Goal: Task Accomplishment & Management: Complete application form

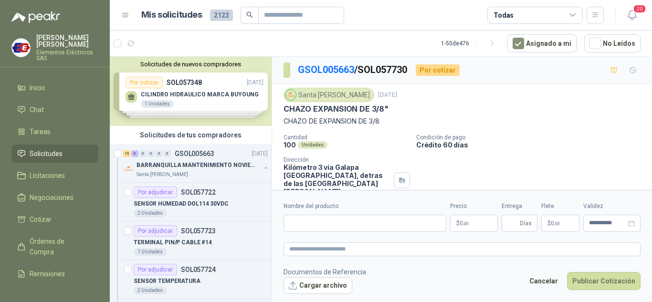
scroll to position [39, 0]
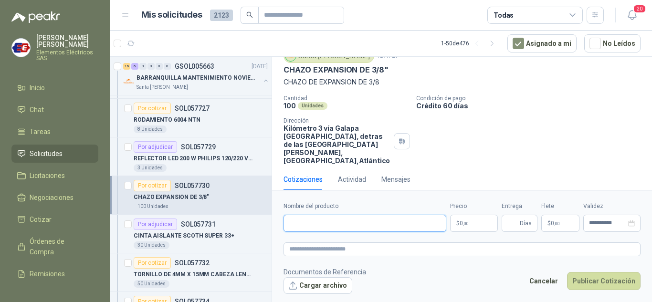
click at [310, 226] on input "Nombre del producto" at bounding box center [365, 223] width 163 height 17
drag, startPoint x: 371, startPoint y: 222, endPoint x: 380, endPoint y: 220, distance: 9.1
click at [371, 222] on input "**********" at bounding box center [365, 223] width 163 height 17
type input "**********"
click at [463, 223] on span ",00" at bounding box center [466, 223] width 6 height 5
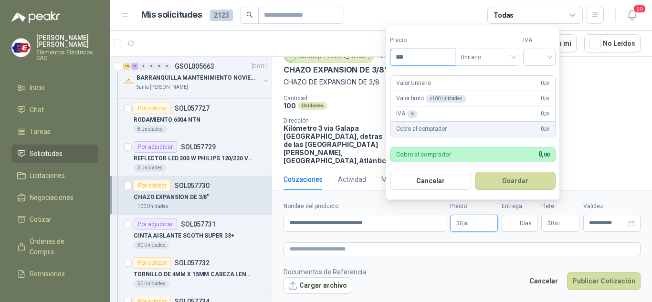
click at [408, 55] on input "***" at bounding box center [423, 57] width 64 height 16
type input "*****"
click at [547, 57] on input "search" at bounding box center [539, 56] width 21 height 14
drag, startPoint x: 536, startPoint y: 77, endPoint x: 527, endPoint y: 276, distance: 199.8
click at [536, 83] on div "19%" at bounding box center [541, 76] width 29 height 15
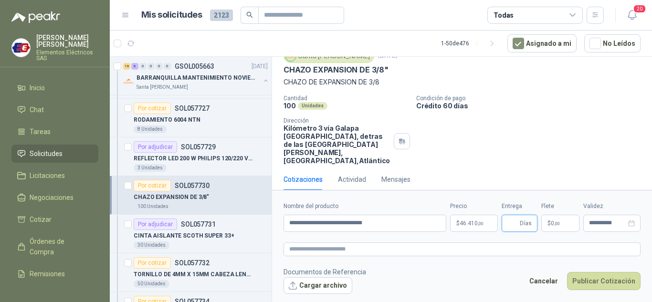
click at [515, 222] on input "Entrega" at bounding box center [512, 223] width 11 height 16
type input "*"
click at [552, 227] on p "$ 0 ,00" at bounding box center [560, 223] width 38 height 17
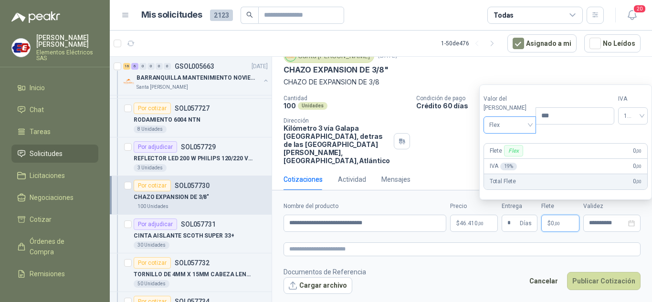
click at [516, 126] on span "Flex" at bounding box center [510, 125] width 42 height 14
click at [503, 158] on div "Incluido" at bounding box center [507, 160] width 33 height 11
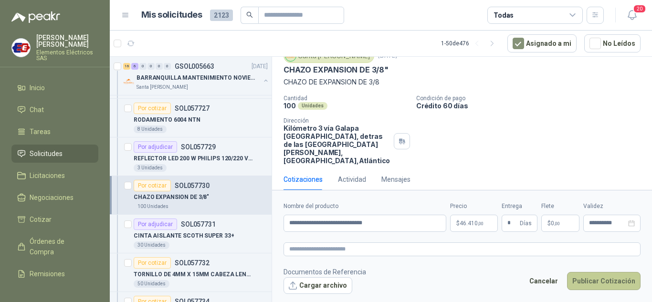
click at [599, 279] on button "Publicar Cotización" at bounding box center [604, 281] width 74 height 18
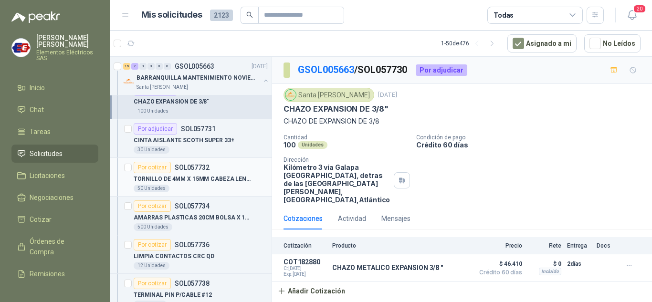
scroll to position [382, 0]
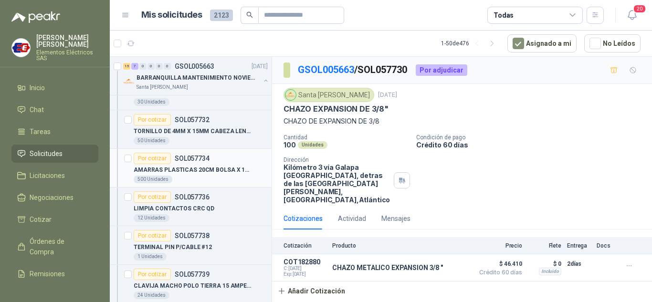
click at [153, 158] on div "Por cotizar" at bounding box center [152, 158] width 37 height 11
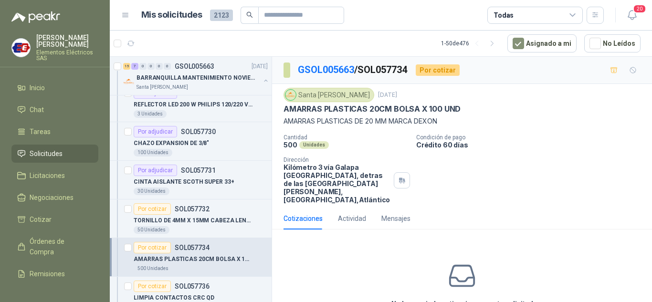
scroll to position [286, 0]
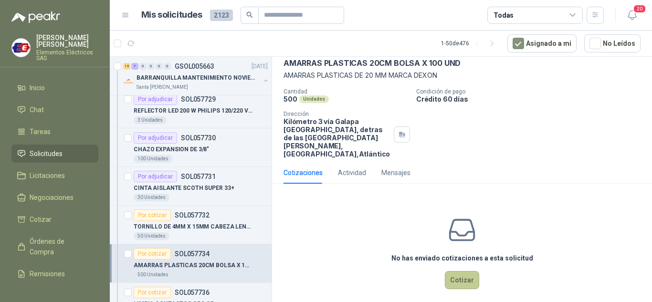
click at [467, 271] on button "Cotizar" at bounding box center [462, 280] width 34 height 18
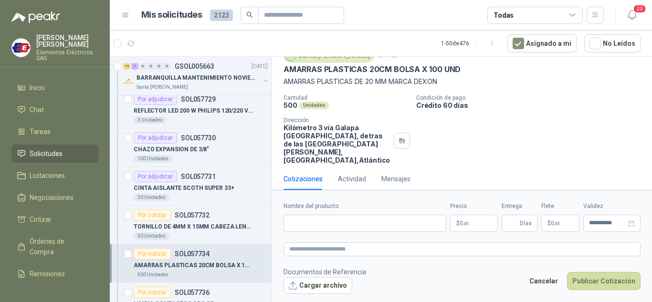
scroll to position [39, 0]
click at [317, 224] on input "Nombre del producto" at bounding box center [365, 223] width 163 height 17
type input "**********"
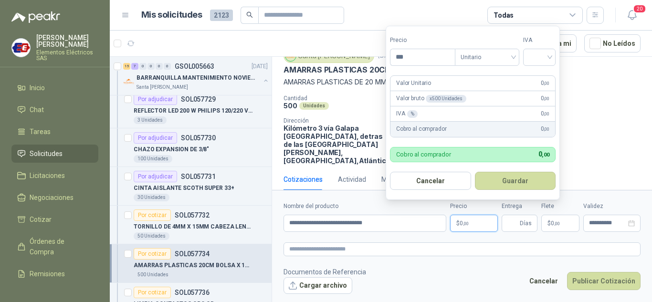
click at [470, 215] on p "$ 0 ,00" at bounding box center [474, 223] width 48 height 17
click at [555, 59] on div at bounding box center [539, 57] width 32 height 17
type input "****"
drag, startPoint x: 544, startPoint y: 74, endPoint x: 523, endPoint y: 177, distance: 104.7
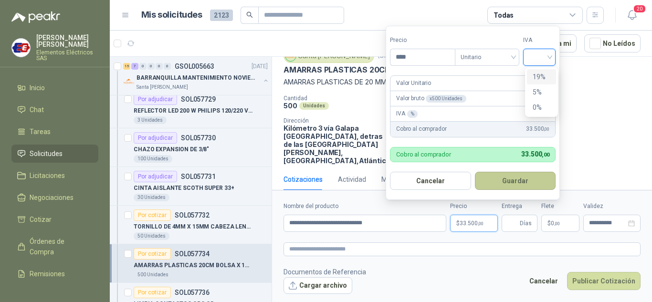
click at [543, 77] on div "19%" at bounding box center [542, 77] width 18 height 11
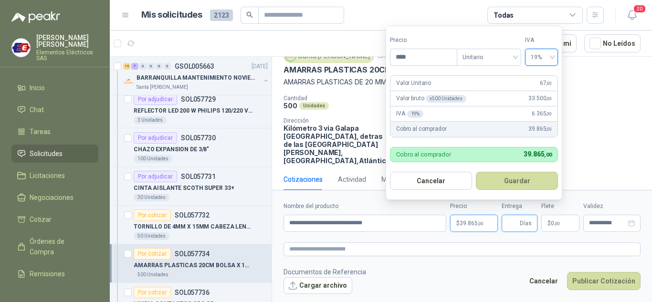
click at [518, 218] on input "Entrega" at bounding box center [512, 223] width 11 height 16
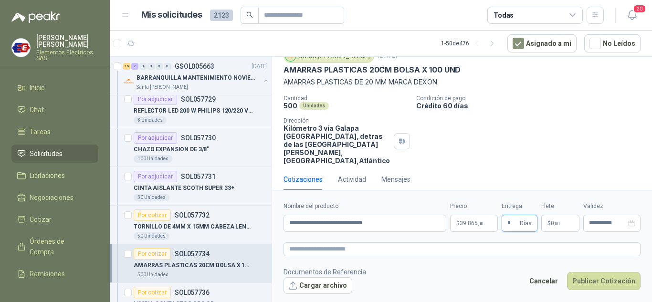
type input "*"
drag, startPoint x: 524, startPoint y: 146, endPoint x: 522, endPoint y: 169, distance: 23.5
click at [524, 150] on div "Cantidad 500 Unidades Condición de pago Crédito 60 [PERSON_NAME] Dirección Kiló…" at bounding box center [462, 130] width 357 height 70
click at [548, 221] on span "$" at bounding box center [549, 224] width 3 height 6
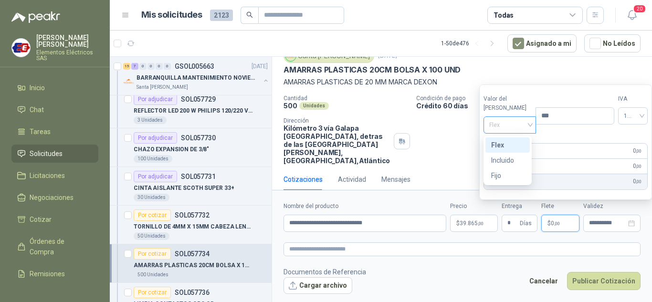
click at [521, 126] on span "Flex" at bounding box center [510, 125] width 42 height 14
click at [495, 163] on div "Incluido" at bounding box center [507, 160] width 33 height 11
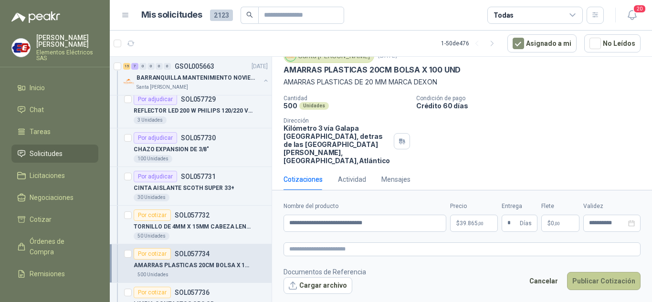
click at [609, 282] on button "Publicar Cotización" at bounding box center [604, 281] width 74 height 18
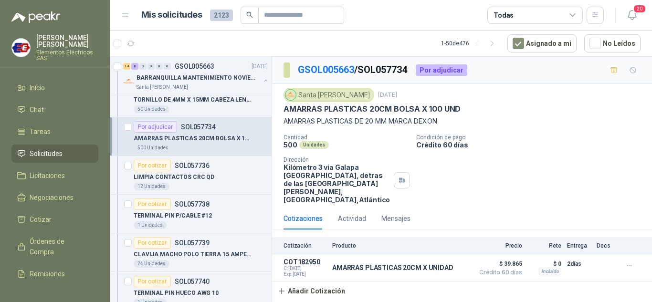
scroll to position [430, 0]
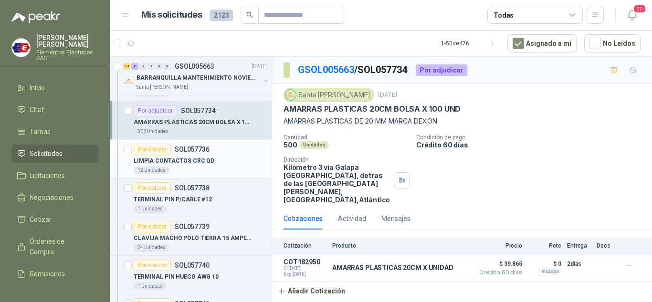
click at [147, 150] on div "Por cotizar" at bounding box center [152, 149] width 37 height 11
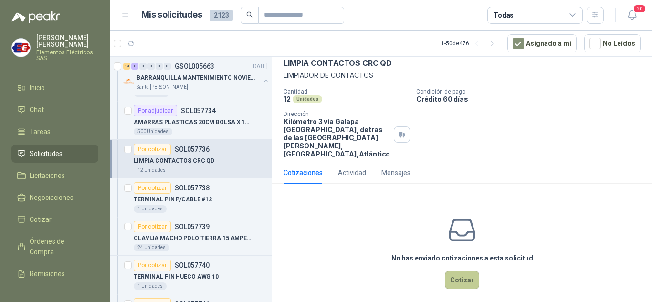
click at [464, 271] on button "Cotizar" at bounding box center [462, 280] width 34 height 18
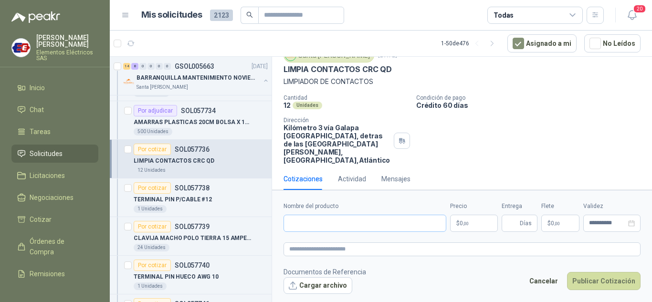
scroll to position [39, 0]
click at [339, 228] on input "Nombre del producto" at bounding box center [365, 223] width 163 height 17
type input "**********"
click at [468, 229] on p "$ 0 ,00" at bounding box center [474, 223] width 48 height 17
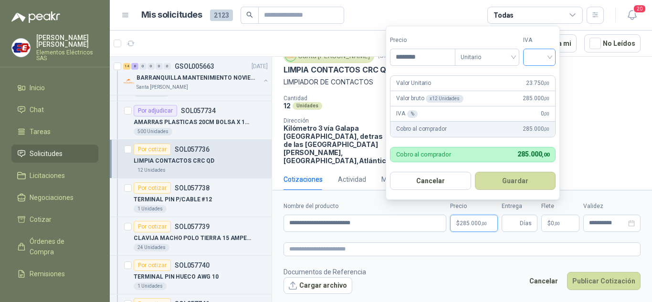
type input "********"
click at [548, 55] on input "search" at bounding box center [539, 56] width 21 height 14
click at [534, 77] on div "19%" at bounding box center [542, 77] width 18 height 11
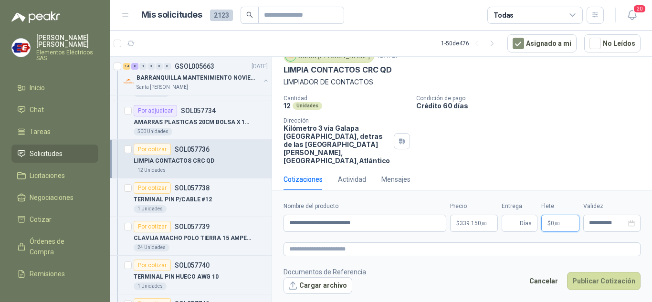
click at [549, 229] on p "$ 0 ,00" at bounding box center [560, 223] width 38 height 17
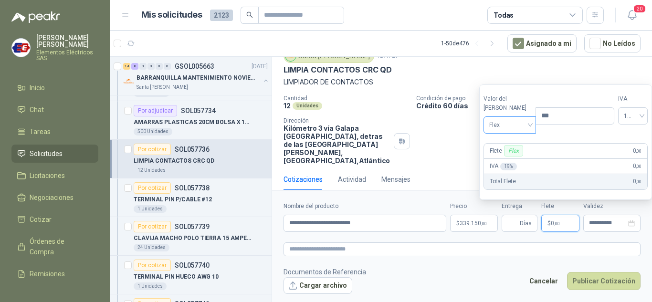
click at [515, 127] on span "Flex" at bounding box center [510, 125] width 42 height 14
click at [512, 159] on div "Incluido" at bounding box center [507, 160] width 33 height 11
click at [514, 224] on input "Entrega" at bounding box center [512, 223] width 11 height 16
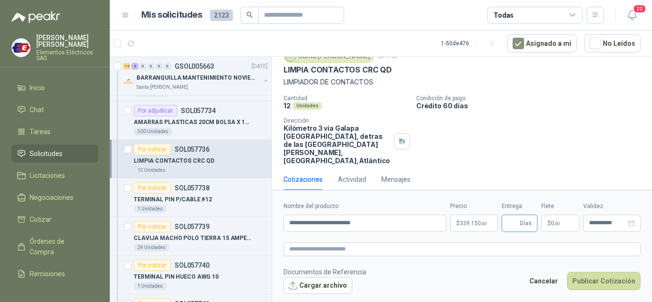
type input "*"
click at [597, 284] on button "Publicar Cotización" at bounding box center [604, 281] width 74 height 18
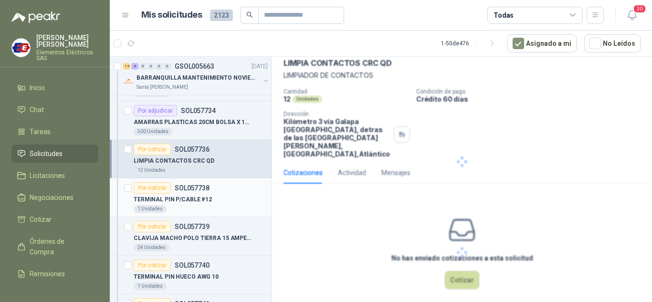
scroll to position [0, 0]
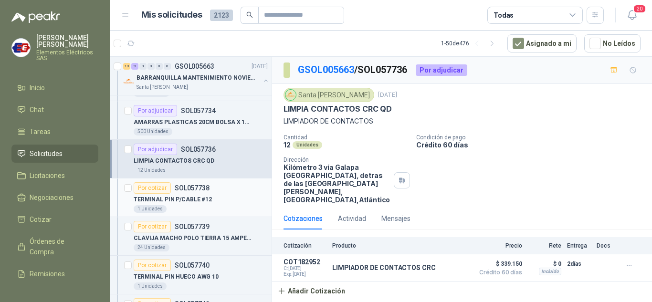
click at [157, 190] on div "Por cotizar" at bounding box center [152, 187] width 37 height 11
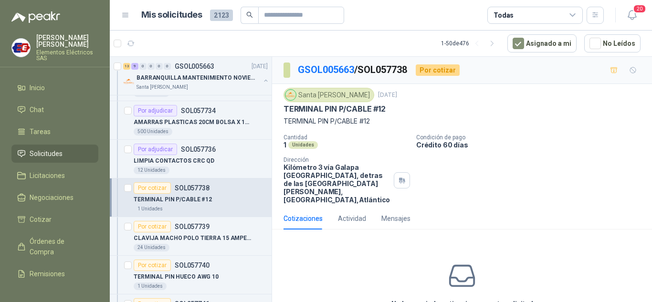
scroll to position [46, 0]
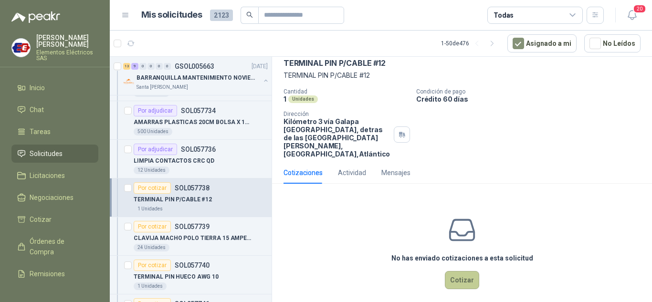
click at [453, 275] on button "Cotizar" at bounding box center [462, 280] width 34 height 18
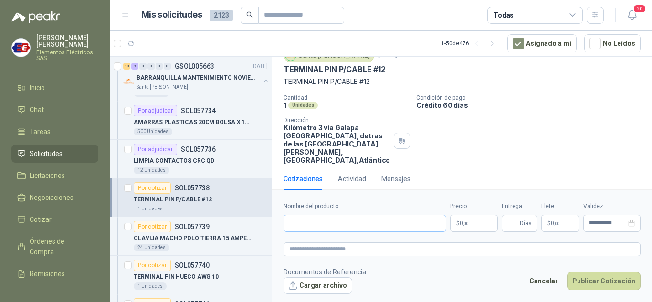
scroll to position [39, 0]
click at [325, 220] on input "Nombre del producto" at bounding box center [365, 223] width 163 height 17
type input "**********"
click at [470, 227] on p "$ 0 ,00" at bounding box center [474, 223] width 48 height 17
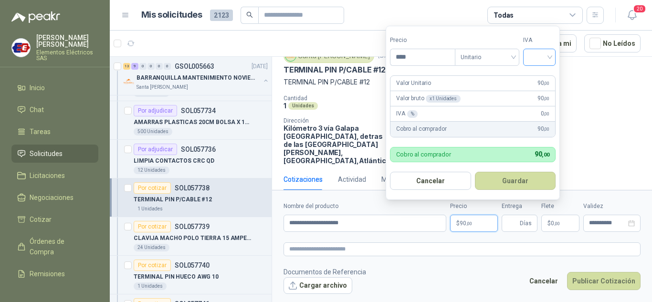
click at [554, 53] on div at bounding box center [539, 57] width 32 height 17
type input "****"
click at [540, 80] on div "19%" at bounding box center [542, 77] width 18 height 11
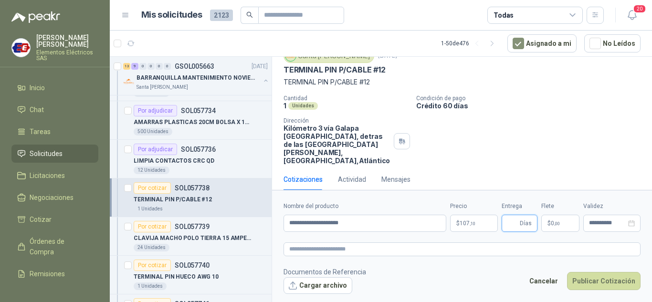
click at [514, 225] on input "Entrega" at bounding box center [512, 223] width 11 height 16
type input "*"
drag, startPoint x: 486, startPoint y: 116, endPoint x: 496, endPoint y: 137, distance: 23.7
click at [488, 124] on div "Cantidad 1 Unidades Condición de pago Crédito 60 [PERSON_NAME] Dirección Kilóme…" at bounding box center [462, 130] width 357 height 70
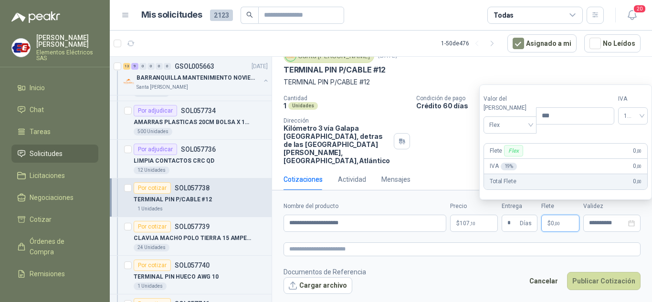
click at [556, 222] on span ",00" at bounding box center [557, 223] width 6 height 5
click at [519, 127] on span "Flex" at bounding box center [510, 125] width 42 height 14
click at [496, 161] on div "Incluido" at bounding box center [507, 160] width 33 height 11
click at [593, 287] on button "Publicar Cotización" at bounding box center [604, 281] width 74 height 18
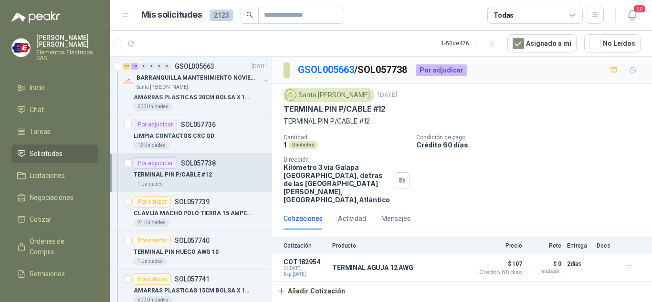
scroll to position [477, 0]
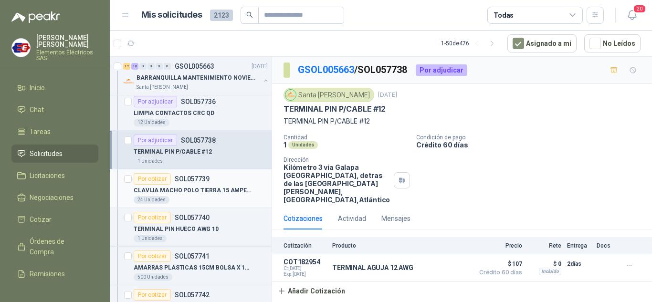
click at [160, 178] on div "Por cotizar" at bounding box center [152, 178] width 37 height 11
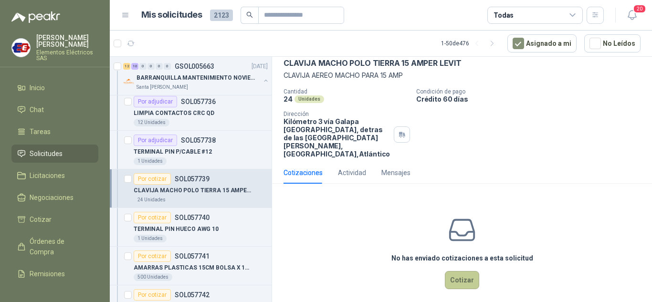
click at [460, 271] on button "Cotizar" at bounding box center [462, 280] width 34 height 18
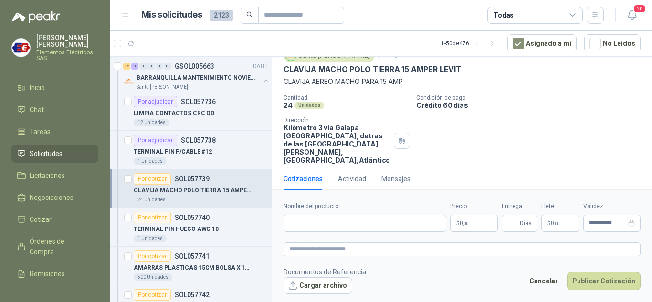
scroll to position [39, 0]
click at [317, 220] on input "Nombre del producto" at bounding box center [365, 223] width 163 height 17
type input "**********"
click at [463, 223] on span ",00" at bounding box center [466, 223] width 6 height 5
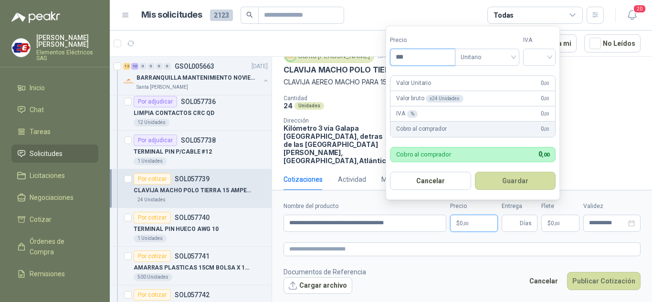
click at [411, 58] on input "***" at bounding box center [423, 57] width 64 height 16
click at [553, 53] on div at bounding box center [539, 57] width 32 height 17
type input "*******"
click at [540, 75] on div "19%" at bounding box center [542, 77] width 18 height 11
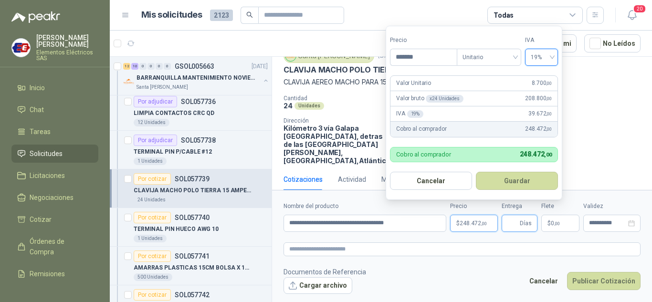
click at [518, 227] on input "Entrega" at bounding box center [512, 223] width 11 height 16
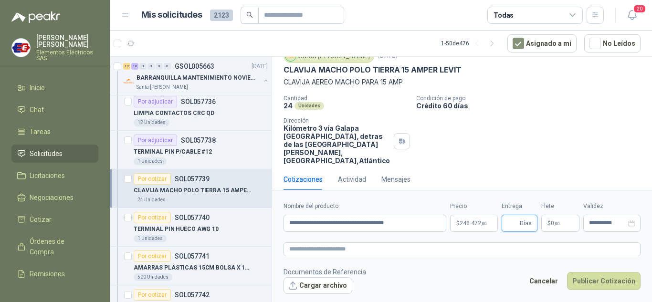
type input "*"
click at [552, 221] on span "0 ,00" at bounding box center [555, 224] width 9 height 6
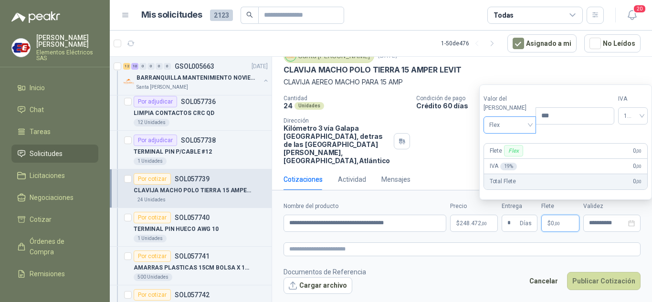
click at [525, 125] on span "Flex" at bounding box center [510, 125] width 42 height 14
click at [496, 159] on div "Incluido" at bounding box center [507, 160] width 33 height 11
click at [587, 282] on button "Publicar Cotización" at bounding box center [604, 281] width 74 height 18
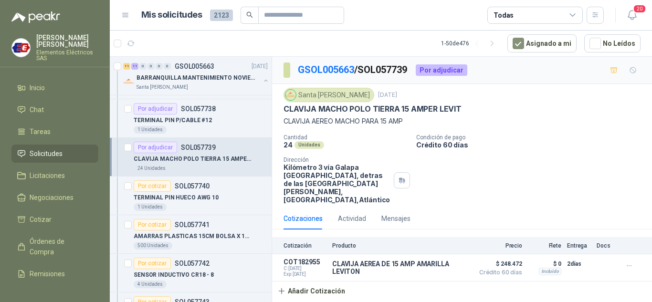
scroll to position [525, 0]
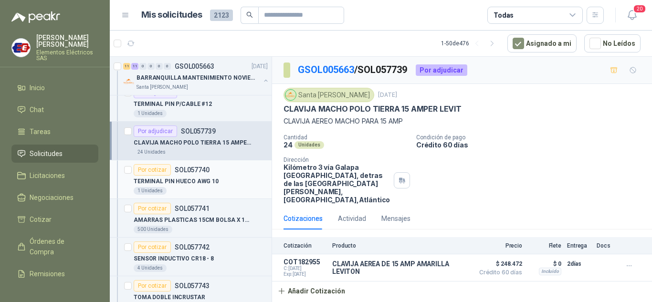
click at [152, 171] on div "Por cotizar" at bounding box center [152, 169] width 37 height 11
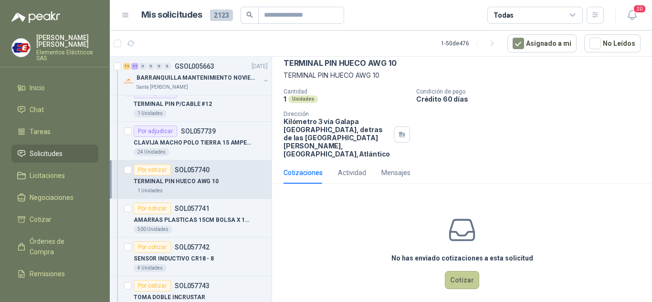
click at [459, 271] on button "Cotizar" at bounding box center [462, 280] width 34 height 18
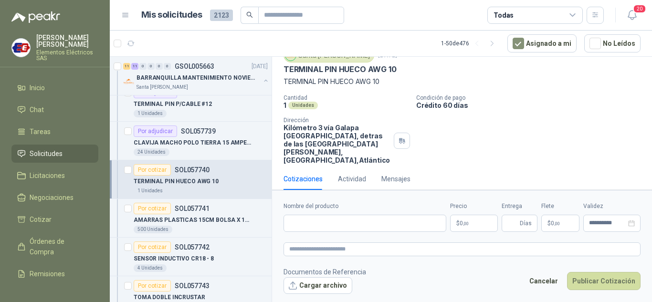
scroll to position [39, 0]
click at [314, 226] on input "Nombre del producto" at bounding box center [365, 223] width 163 height 17
click at [340, 224] on input "**********" at bounding box center [365, 223] width 163 height 17
type input "**********"
click at [460, 229] on p "$ 0 ,00" at bounding box center [474, 223] width 48 height 17
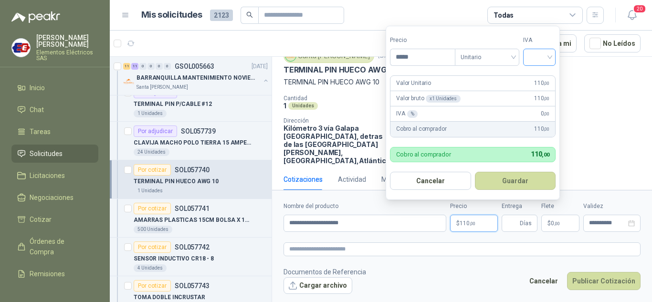
type input "*****"
click at [549, 53] on input "search" at bounding box center [539, 56] width 21 height 14
click at [544, 77] on div "19%" at bounding box center [542, 77] width 18 height 11
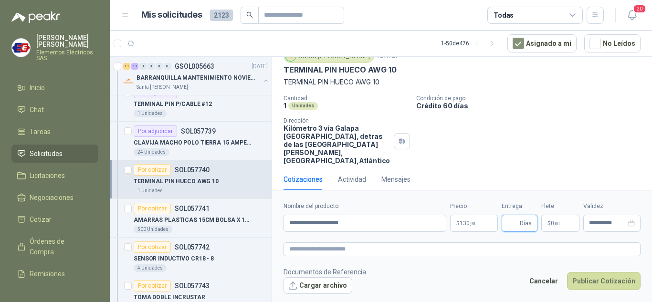
click at [517, 224] on input "Entrega" at bounding box center [512, 223] width 11 height 16
type input "*"
drag, startPoint x: 506, startPoint y: 138, endPoint x: 532, endPoint y: 202, distance: 69.2
click at [507, 140] on div "Cantidad 1 Unidades Condición de pago Crédito 60 [PERSON_NAME] Dirección Kilóme…" at bounding box center [462, 130] width 357 height 70
click at [549, 224] on span "$" at bounding box center [549, 224] width 3 height 6
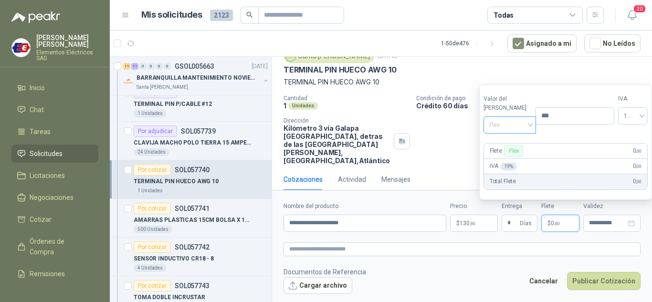
click at [522, 128] on span "Flex" at bounding box center [510, 125] width 42 height 14
click at [499, 159] on div "Incluido" at bounding box center [507, 160] width 33 height 11
click at [598, 282] on button "Publicar Cotización" at bounding box center [604, 281] width 74 height 18
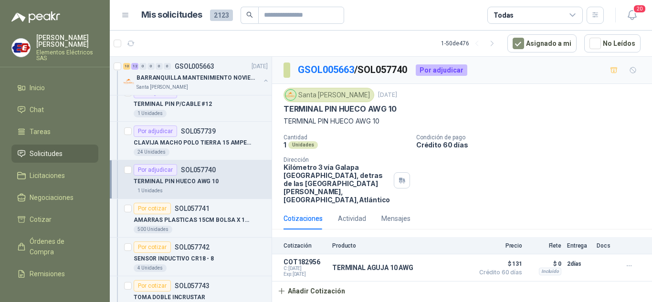
scroll to position [573, 0]
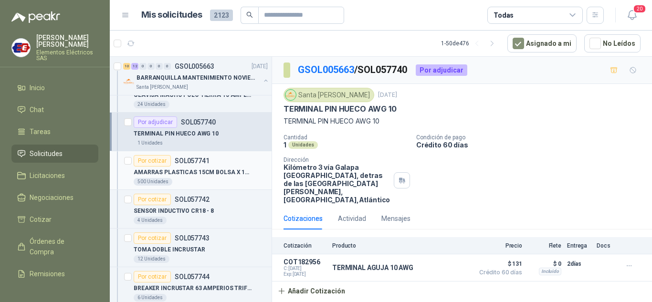
click at [157, 158] on div "Por cotizar" at bounding box center [152, 160] width 37 height 11
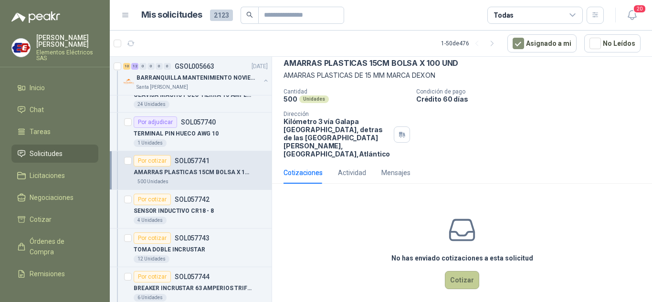
click at [462, 271] on button "Cotizar" at bounding box center [462, 280] width 34 height 18
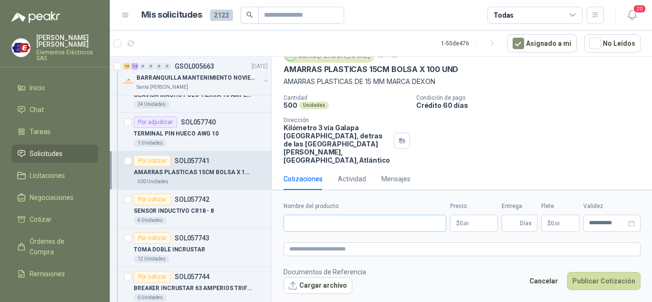
scroll to position [39, 0]
click at [298, 225] on input "Nombre del producto" at bounding box center [365, 223] width 163 height 17
type input "**********"
click at [471, 224] on p "$ 0 ,00" at bounding box center [474, 223] width 48 height 17
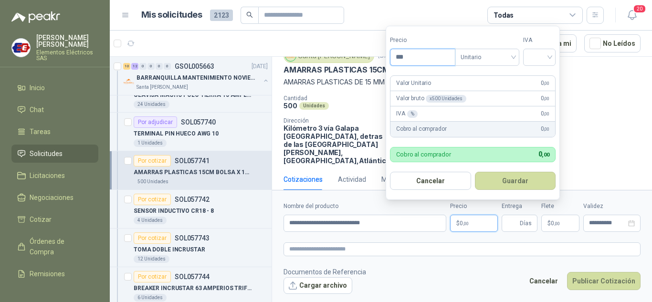
click at [405, 61] on input "***" at bounding box center [423, 57] width 64 height 16
type input "****"
click at [540, 56] on input "search" at bounding box center [539, 56] width 21 height 14
click at [534, 74] on div "19%" at bounding box center [542, 77] width 18 height 11
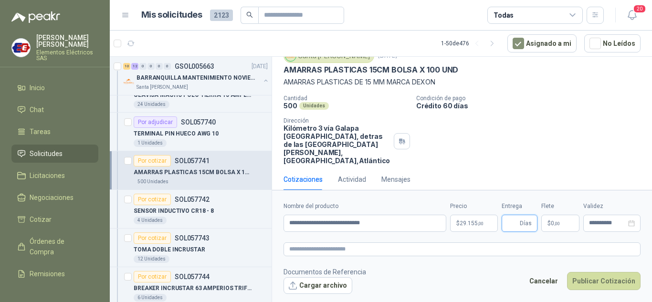
click at [511, 224] on input "Entrega" at bounding box center [512, 223] width 11 height 16
type input "*"
drag, startPoint x: 548, startPoint y: 139, endPoint x: 561, endPoint y: 202, distance: 64.0
click at [550, 148] on div "Cantidad 500 Unidades Condición de pago Crédito 60 [PERSON_NAME] Dirección Kiló…" at bounding box center [462, 130] width 357 height 70
click at [552, 222] on span "0 ,00" at bounding box center [555, 224] width 9 height 6
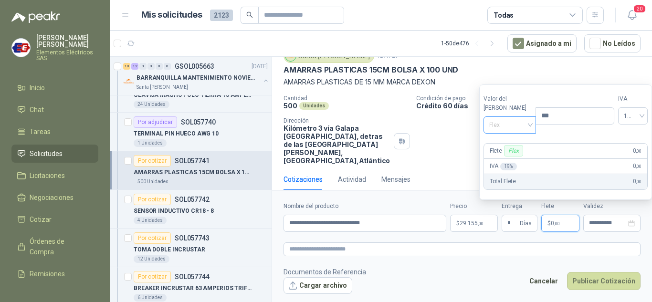
drag, startPoint x: 503, startPoint y: 125, endPoint x: 509, endPoint y: 131, distance: 8.1
click at [506, 126] on span "Flex" at bounding box center [510, 125] width 42 height 14
click at [495, 159] on div "Incluido" at bounding box center [507, 160] width 33 height 11
click at [612, 288] on button "Publicar Cotización" at bounding box center [604, 281] width 74 height 18
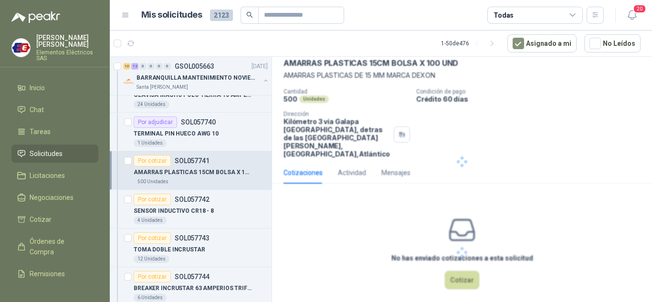
scroll to position [0, 0]
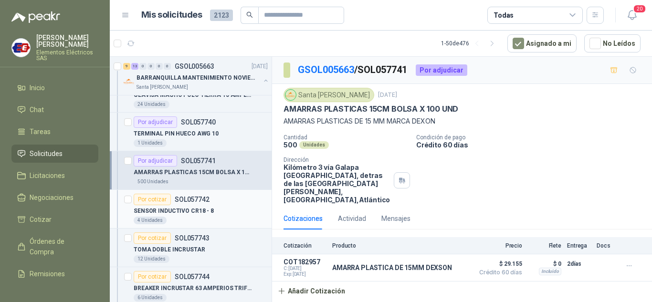
click at [139, 201] on div "Por cotizar" at bounding box center [152, 199] width 37 height 11
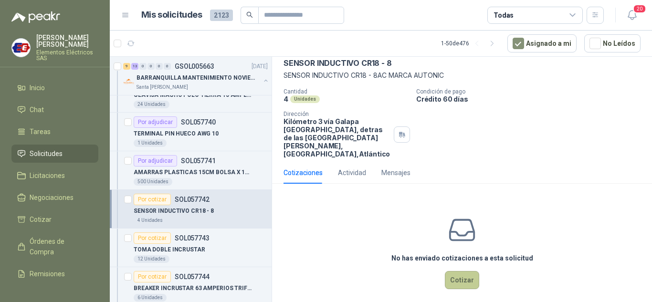
click at [460, 275] on button "Cotizar" at bounding box center [462, 280] width 34 height 18
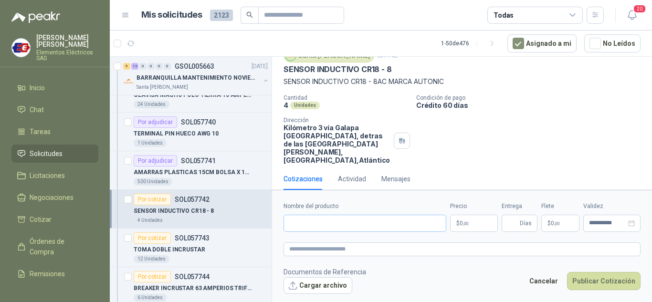
scroll to position [39, 0]
click at [319, 226] on input "Nombre del producto" at bounding box center [365, 223] width 163 height 17
type input "**********"
click at [458, 224] on p "$ 0 ,00" at bounding box center [474, 223] width 48 height 17
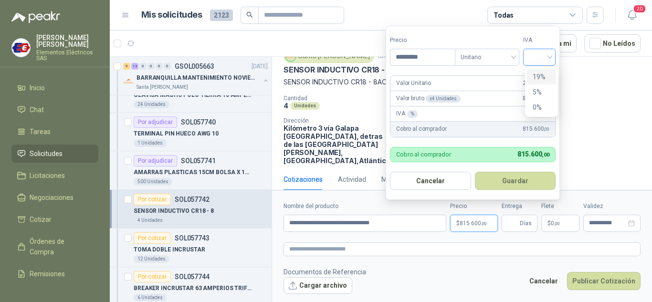
click at [553, 51] on div at bounding box center [539, 57] width 32 height 17
type input "*********"
drag, startPoint x: 541, startPoint y: 77, endPoint x: 539, endPoint y: 165, distance: 87.4
click at [541, 85] on div "19% 5% 0%" at bounding box center [541, 92] width 29 height 46
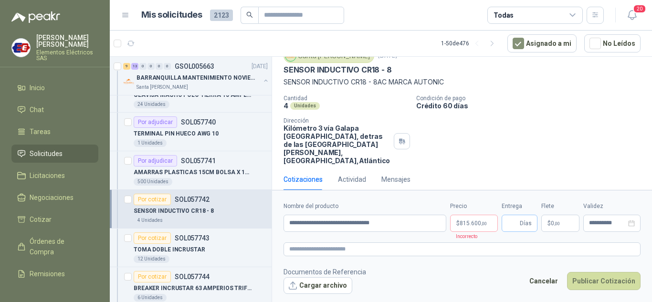
click at [520, 225] on span "Días" at bounding box center [526, 223] width 12 height 16
type input "*"
drag, startPoint x: 470, startPoint y: 226, endPoint x: 593, endPoint y: 111, distance: 168.2
click at [474, 224] on span "815.600 ,00" at bounding box center [473, 224] width 27 height 6
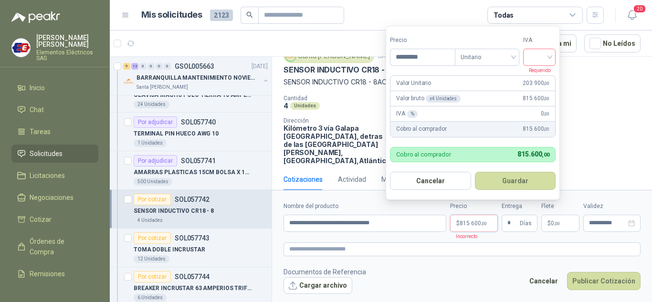
click at [550, 51] on input "search" at bounding box center [539, 56] width 21 height 14
drag, startPoint x: 536, startPoint y: 77, endPoint x: 565, endPoint y: 192, distance: 119.0
click at [537, 79] on div "19%" at bounding box center [542, 77] width 18 height 11
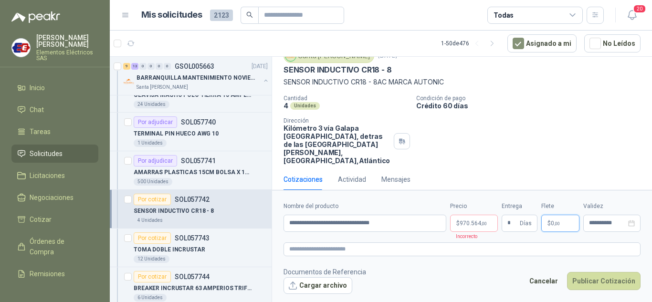
click at [558, 222] on span ",00" at bounding box center [557, 223] width 6 height 5
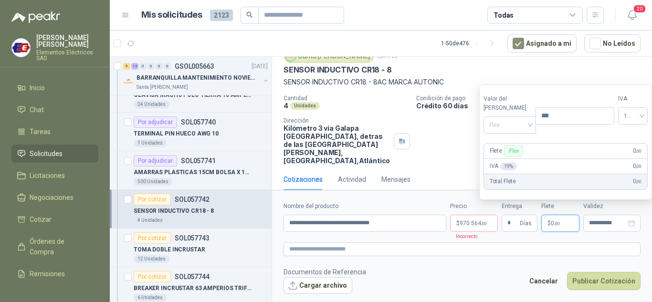
drag, startPoint x: 523, startPoint y: 126, endPoint x: 519, endPoint y: 147, distance: 21.0
click at [523, 128] on span "Flex" at bounding box center [510, 125] width 42 height 14
click at [510, 160] on div "Incluido" at bounding box center [507, 160] width 33 height 11
click at [583, 285] on button "Publicar Cotización" at bounding box center [604, 281] width 74 height 18
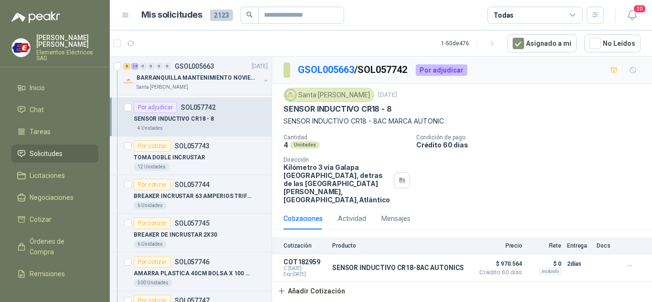
scroll to position [668, 0]
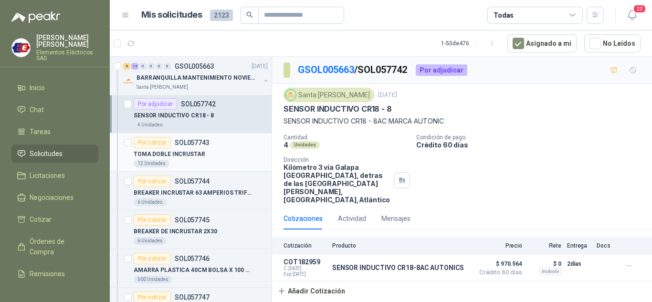
click at [151, 142] on div "Por cotizar" at bounding box center [152, 142] width 37 height 11
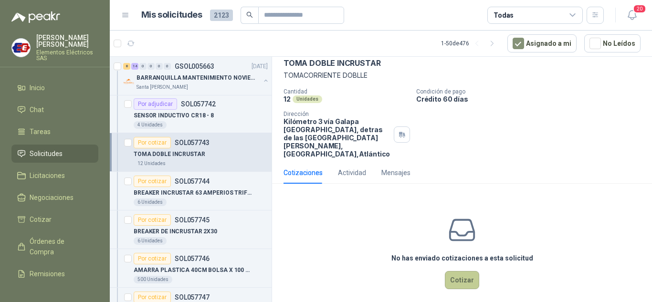
click at [468, 272] on button "Cotizar" at bounding box center [462, 280] width 34 height 18
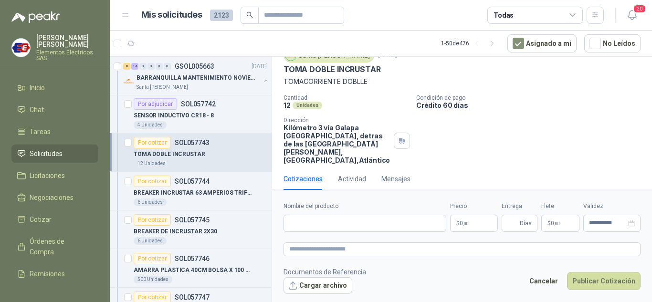
scroll to position [39, 0]
click at [327, 218] on input "Nombre del producto" at bounding box center [365, 223] width 163 height 17
type input "**********"
click at [474, 219] on p "$ 0 ,00" at bounding box center [474, 223] width 48 height 17
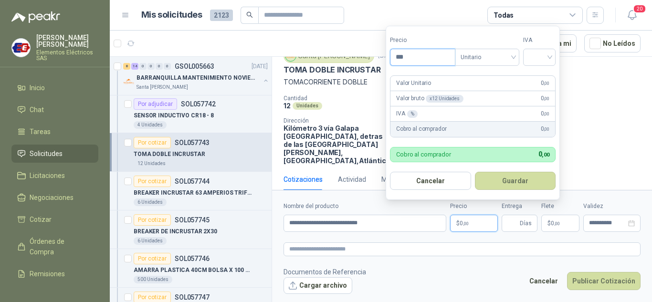
click at [421, 56] on input "***" at bounding box center [423, 57] width 64 height 16
click at [554, 52] on div at bounding box center [539, 57] width 32 height 17
type input "*******"
click at [540, 78] on div "19%" at bounding box center [542, 77] width 18 height 11
click at [505, 222] on span "Días" at bounding box center [520, 223] width 36 height 17
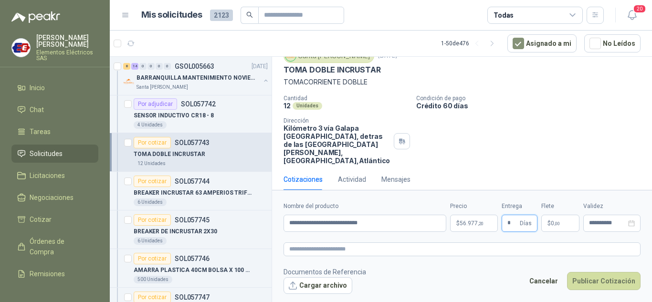
type input "*"
drag, startPoint x: 513, startPoint y: 121, endPoint x: 544, endPoint y: 154, distance: 45.3
click at [518, 126] on div "Cantidad 12 Unidades Condición de pago Crédito 60 [PERSON_NAME] Dirección Kilóm…" at bounding box center [462, 130] width 357 height 70
click at [551, 225] on span "0 ,00" at bounding box center [555, 224] width 9 height 6
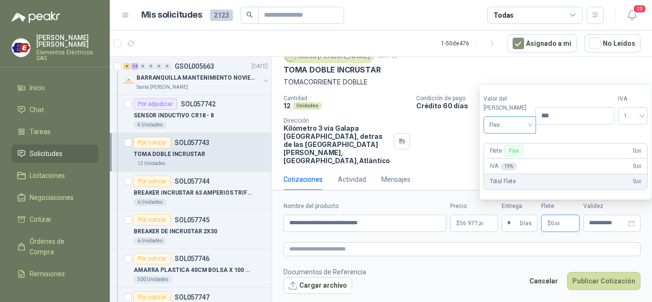
click at [522, 127] on span "Flex" at bounding box center [510, 125] width 42 height 14
click at [508, 162] on div "Incluido" at bounding box center [507, 160] width 33 height 11
click at [587, 283] on button "Publicar Cotización" at bounding box center [604, 281] width 74 height 18
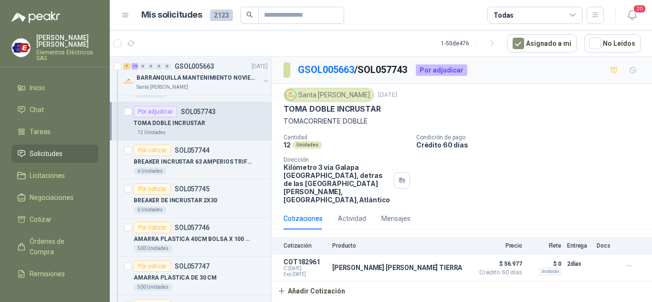
scroll to position [716, 0]
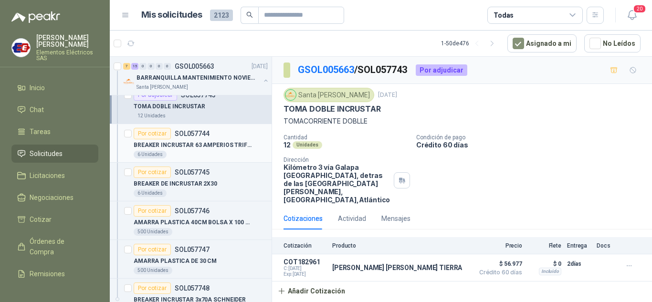
click at [146, 132] on div "Por cotizar" at bounding box center [152, 133] width 37 height 11
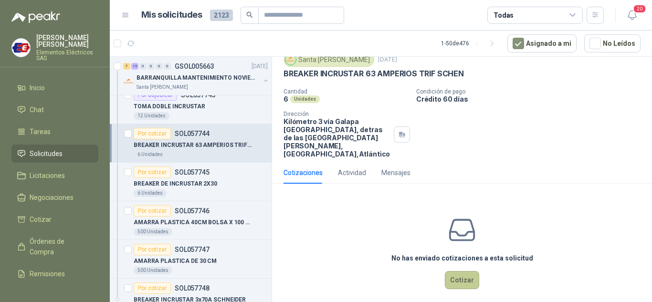
click at [471, 273] on button "Cotizar" at bounding box center [462, 280] width 34 height 18
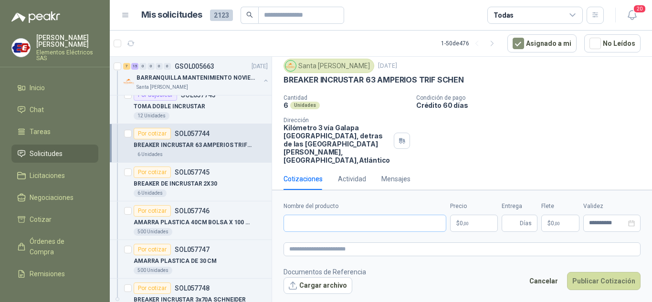
scroll to position [29, 0]
click at [345, 227] on input "Nombre del producto" at bounding box center [365, 223] width 163 height 17
click at [387, 222] on input "**********" at bounding box center [365, 223] width 163 height 17
type input "**********"
click at [470, 224] on p "$ 0 ,00" at bounding box center [474, 223] width 48 height 17
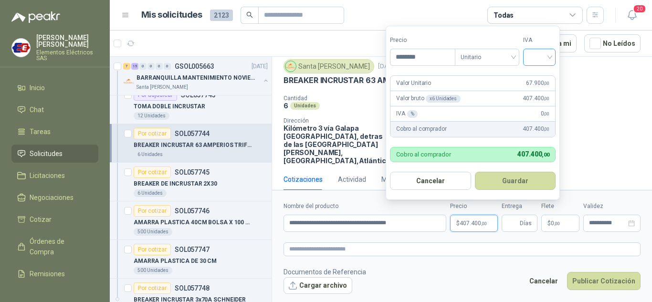
click at [552, 54] on div at bounding box center [539, 57] width 32 height 17
type input "********"
drag, startPoint x: 538, startPoint y: 74, endPoint x: 534, endPoint y: 98, distance: 24.6
click at [536, 87] on div "19% 5% 0%" at bounding box center [541, 92] width 29 height 46
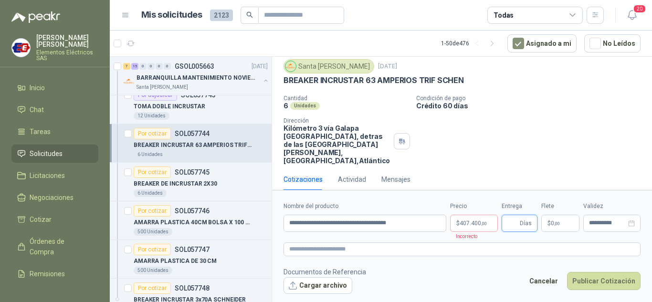
click at [518, 229] on input "Entrega" at bounding box center [512, 223] width 11 height 16
type input "*"
click at [555, 226] on p "$ 0 ,00" at bounding box center [560, 223] width 38 height 17
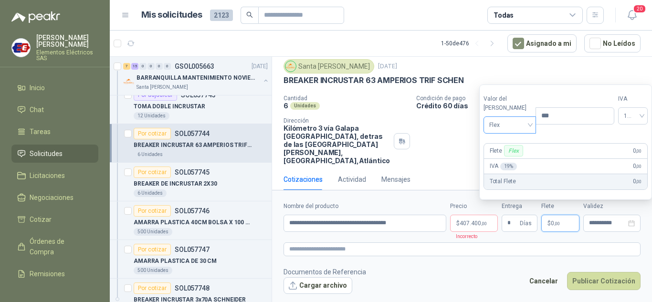
click at [517, 122] on span "Flex" at bounding box center [510, 125] width 42 height 14
drag, startPoint x: 507, startPoint y: 159, endPoint x: 477, endPoint y: 216, distance: 63.8
click at [507, 164] on div "Incluido" at bounding box center [507, 160] width 33 height 11
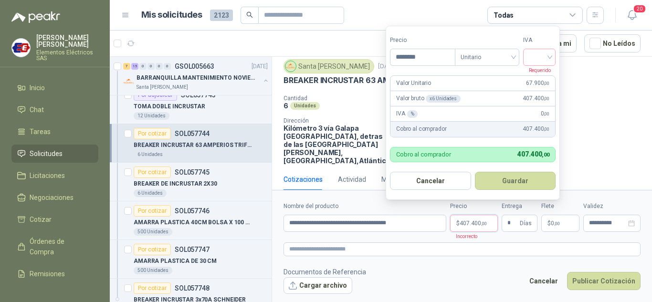
drag, startPoint x: 476, startPoint y: 220, endPoint x: 513, endPoint y: 162, distance: 68.7
click at [478, 220] on p "$ 407.400 ,00" at bounding box center [474, 223] width 48 height 17
click at [550, 61] on input "search" at bounding box center [539, 56] width 21 height 14
click at [539, 73] on div "19%" at bounding box center [542, 77] width 18 height 11
click at [412, 56] on input "********" at bounding box center [424, 57] width 66 height 16
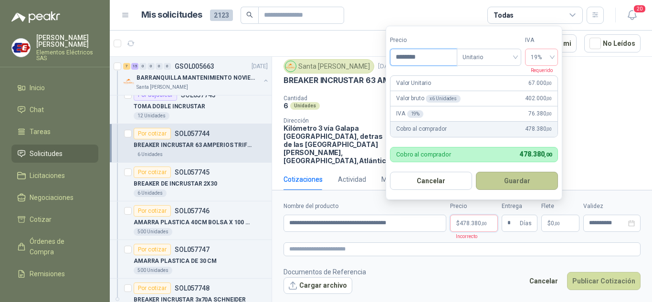
type input "********"
click at [516, 180] on button "Guardar" at bounding box center [517, 181] width 82 height 18
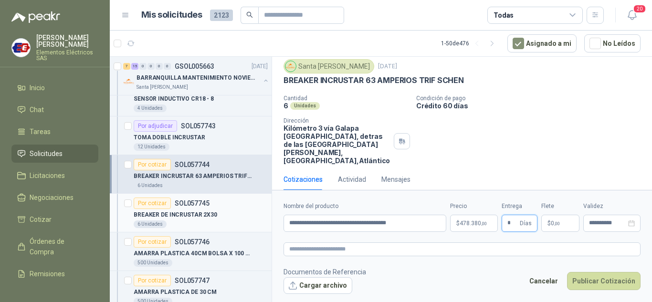
scroll to position [668, 0]
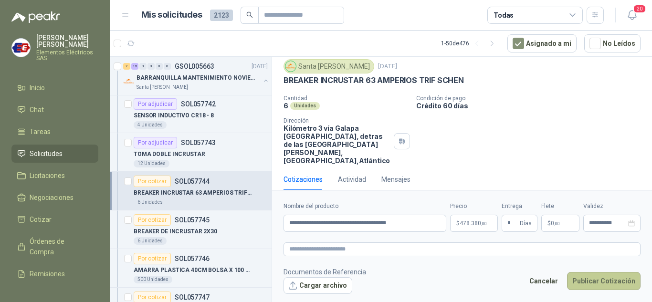
click at [596, 275] on button "Publicar Cotización" at bounding box center [604, 281] width 74 height 18
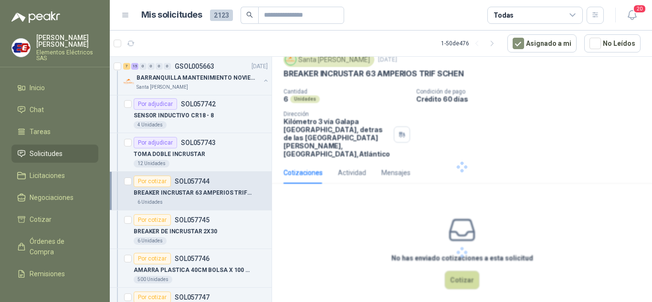
scroll to position [0, 0]
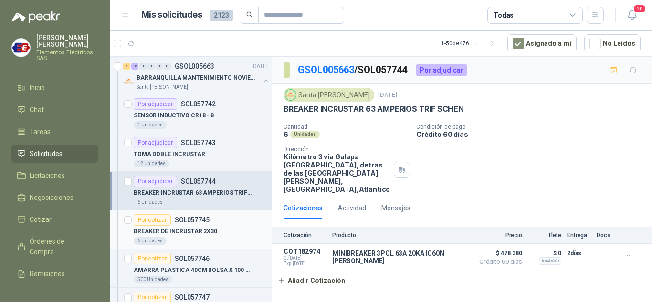
click at [151, 218] on div "Por cotizar" at bounding box center [152, 219] width 37 height 11
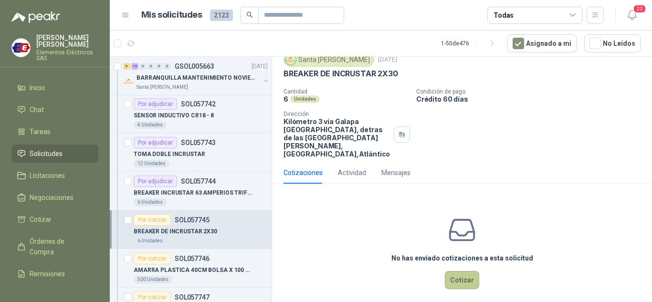
click at [459, 271] on button "Cotizar" at bounding box center [462, 280] width 34 height 18
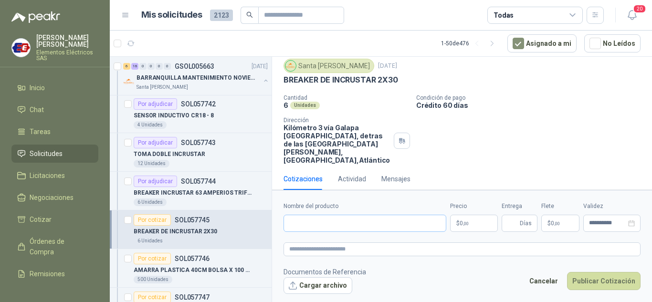
scroll to position [29, 0]
click at [313, 223] on input "Nombre del producto" at bounding box center [365, 223] width 163 height 17
type input "*"
drag, startPoint x: 282, startPoint y: 79, endPoint x: 398, endPoint y: 79, distance: 115.5
click at [411, 80] on div "Santa [PERSON_NAME] [DATE] BREAKER DE INCRUSTAR 2X30  Cantidad 6 Unidades Cond…" at bounding box center [462, 111] width 380 height 113
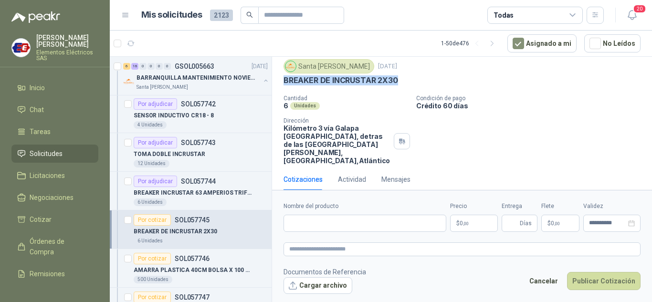
copy p "BREAKER DE INCRUSTAR 2X30"
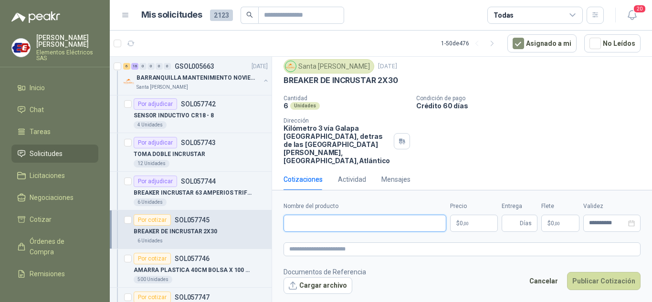
paste input "**********"
type input "**********"
click at [462, 224] on span "0 ,00" at bounding box center [464, 224] width 9 height 6
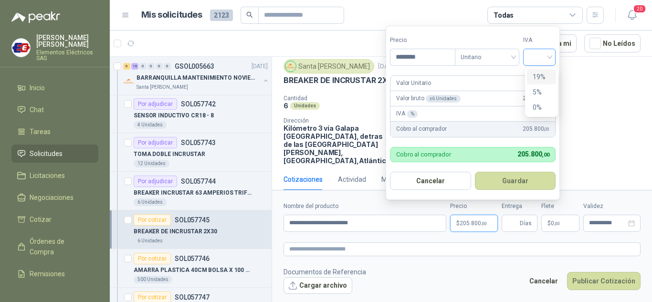
click at [555, 53] on div at bounding box center [539, 57] width 32 height 17
type input "********"
click at [541, 76] on div "19%" at bounding box center [542, 77] width 18 height 11
click at [509, 227] on input "Entrega" at bounding box center [512, 223] width 11 height 16
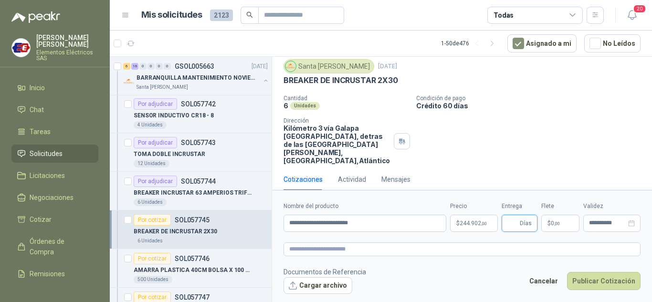
type input "*"
click at [527, 150] on div "Cantidad 6 Unidades Condición de pago Crédito 60 [PERSON_NAME] Dirección Kilóme…" at bounding box center [462, 130] width 357 height 70
click at [569, 224] on p "$ 0 ,00" at bounding box center [560, 223] width 38 height 17
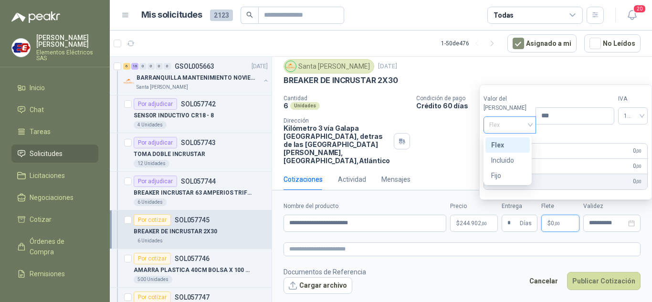
click at [507, 127] on span "Flex" at bounding box center [510, 125] width 42 height 14
click at [504, 159] on div "Incluido" at bounding box center [507, 160] width 33 height 11
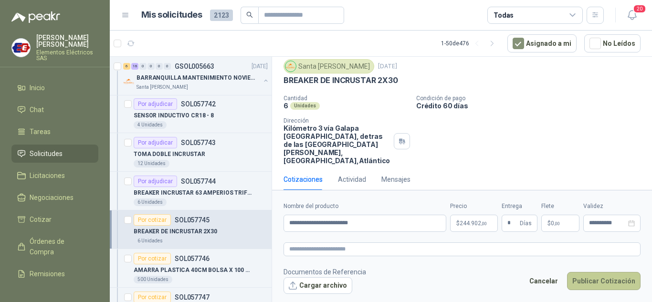
click at [595, 275] on button "Publicar Cotización" at bounding box center [604, 281] width 74 height 18
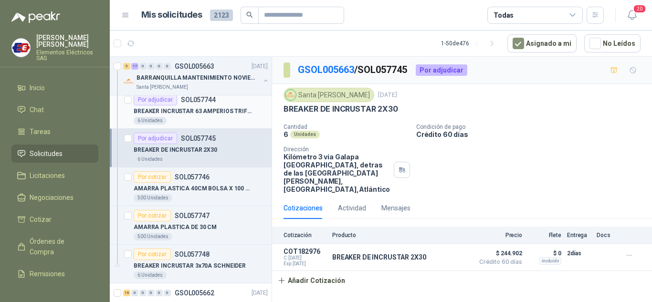
scroll to position [764, 0]
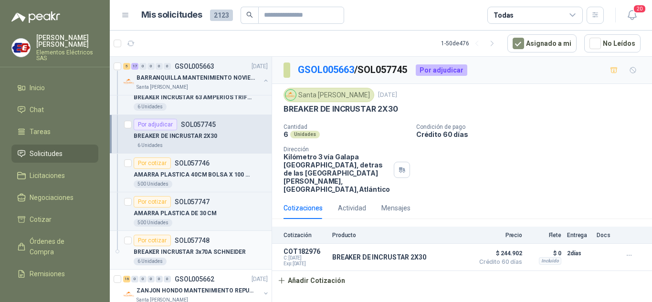
click at [158, 241] on div "Por cotizar" at bounding box center [152, 240] width 37 height 11
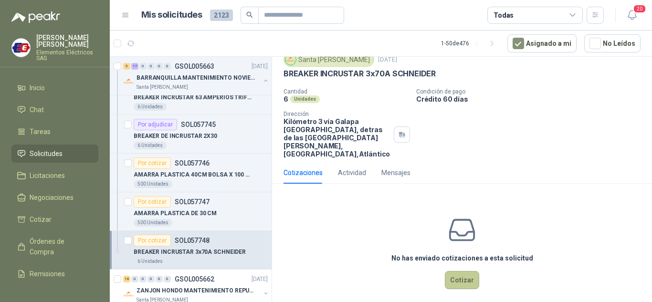
click at [457, 271] on button "Cotizar" at bounding box center [462, 280] width 34 height 18
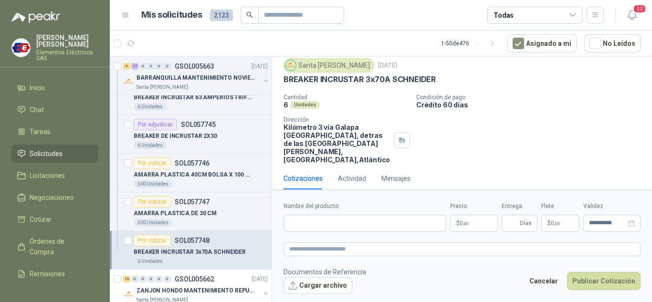
scroll to position [29, 0]
click at [312, 223] on input "Nombre del producto" at bounding box center [365, 223] width 163 height 17
type input "**********"
click at [475, 221] on p "$ 0 ,00" at bounding box center [474, 223] width 48 height 17
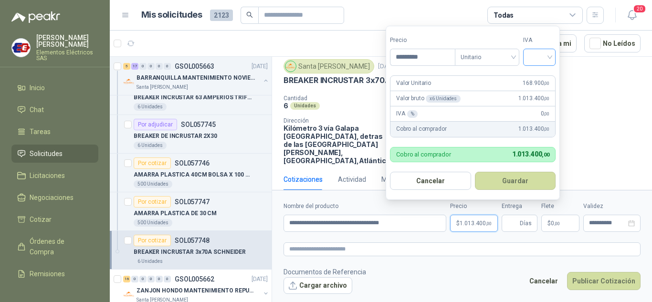
type input "*********"
click at [550, 51] on input "search" at bounding box center [539, 56] width 21 height 14
drag, startPoint x: 540, startPoint y: 78, endPoint x: 540, endPoint y: 84, distance: 5.7
click at [540, 82] on div "19%" at bounding box center [542, 77] width 18 height 11
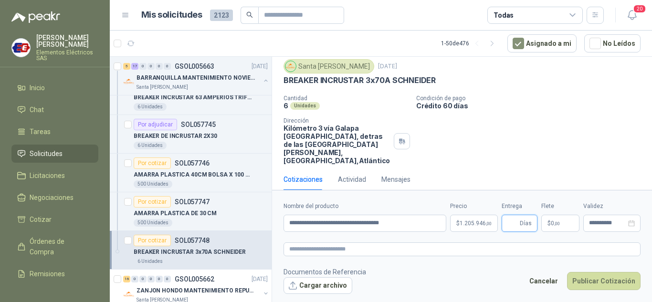
click at [517, 229] on input "Entrega" at bounding box center [512, 223] width 11 height 16
type input "*"
click at [562, 227] on p "$ 0 ,00" at bounding box center [560, 223] width 38 height 17
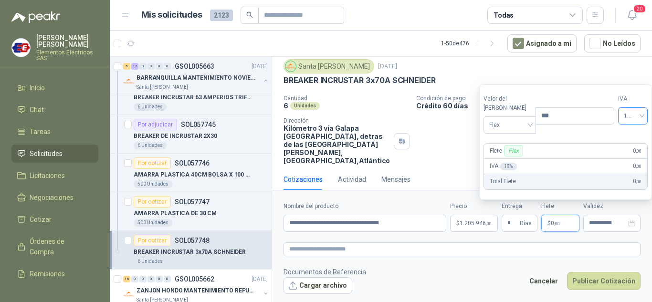
click at [634, 122] on div "19%" at bounding box center [633, 115] width 30 height 17
click at [621, 144] on div "19%" at bounding box center [621, 145] width 15 height 11
click at [523, 124] on span "Flex" at bounding box center [510, 125] width 42 height 14
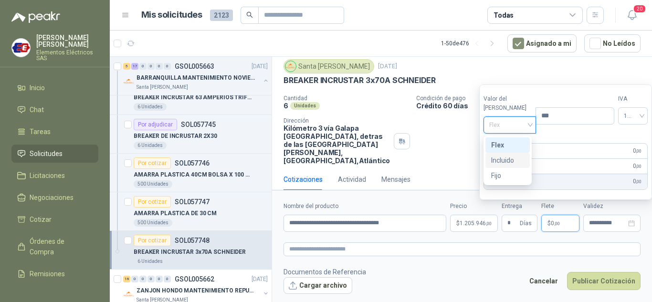
click at [508, 160] on div "Incluido" at bounding box center [507, 160] width 33 height 11
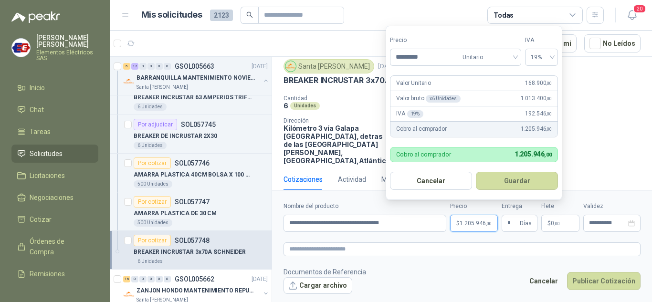
click at [461, 227] on p "$ 1.205.946 ,00" at bounding box center [474, 223] width 48 height 17
click at [433, 57] on input "*********" at bounding box center [424, 57] width 66 height 16
type input "*********"
click at [514, 184] on button "Guardar" at bounding box center [517, 181] width 82 height 18
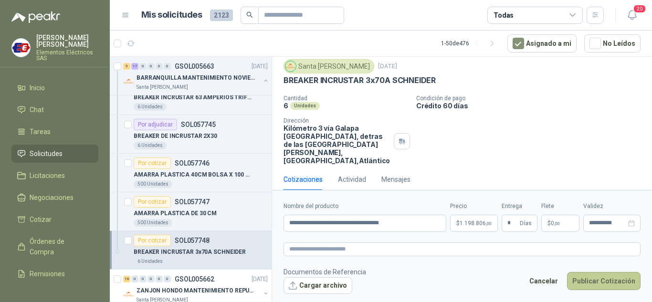
click at [598, 285] on button "Publicar Cotización" at bounding box center [604, 281] width 74 height 18
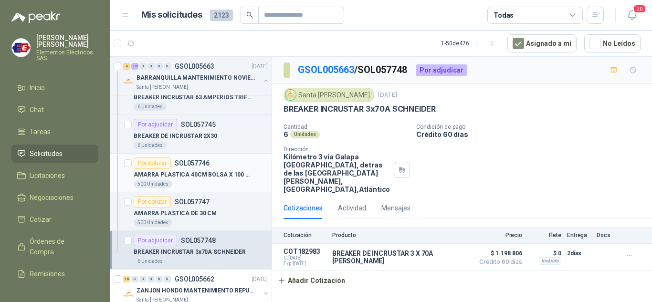
scroll to position [0, 0]
click at [156, 163] on div "Por cotizar" at bounding box center [152, 163] width 37 height 11
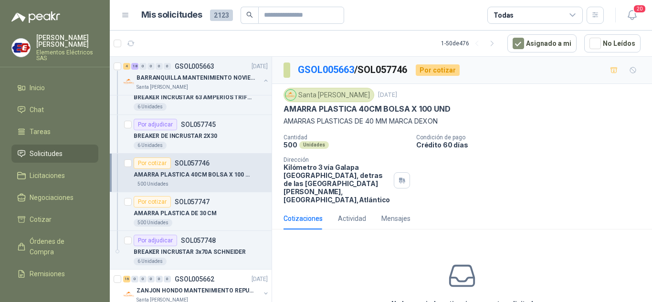
click at [151, 170] on p "AMARRA PLASTICA 40CM BOLSA X 100 UND" at bounding box center [193, 174] width 119 height 9
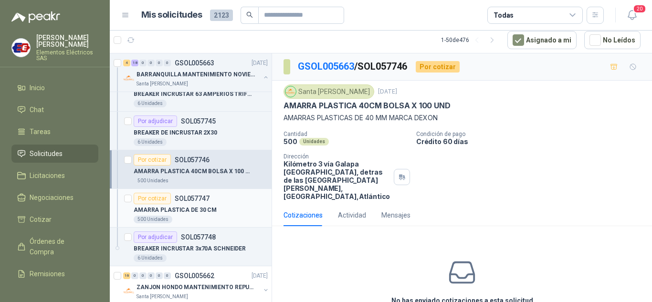
click at [145, 196] on div "Por cotizar" at bounding box center [152, 198] width 37 height 11
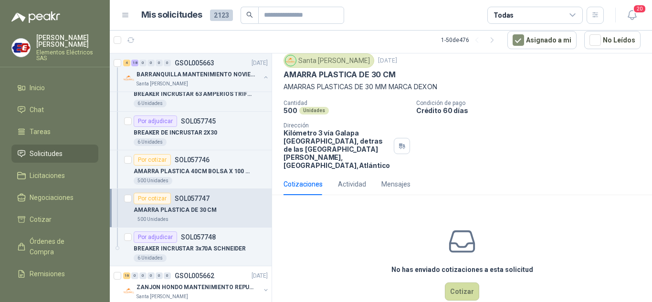
scroll to position [46, 0]
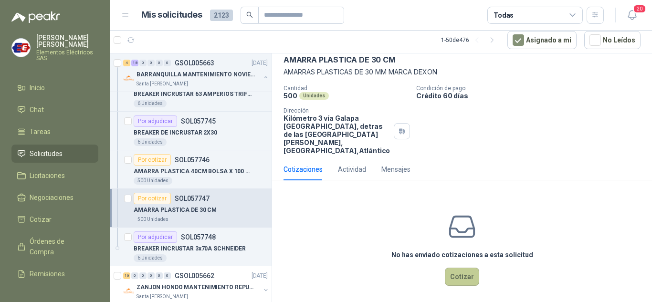
click at [453, 268] on button "Cotizar" at bounding box center [462, 277] width 34 height 18
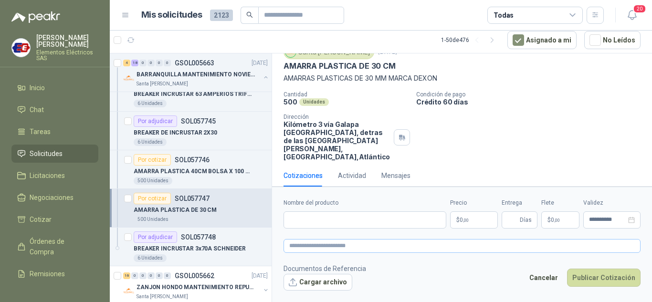
scroll to position [39, 0]
click at [469, 220] on p "$ 0 ,00" at bounding box center [474, 219] width 48 height 17
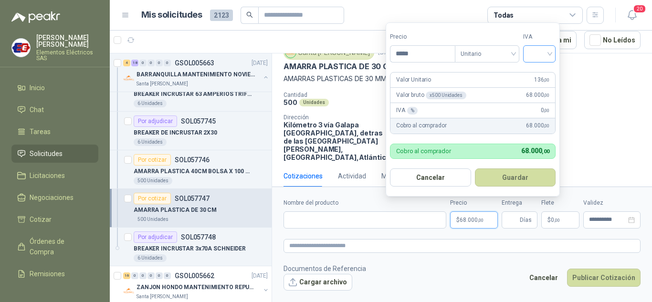
click at [554, 51] on div at bounding box center [539, 53] width 32 height 17
type input "*****"
drag, startPoint x: 544, startPoint y: 72, endPoint x: 557, endPoint y: 140, distance: 68.9
click at [544, 74] on div "19%" at bounding box center [542, 73] width 18 height 11
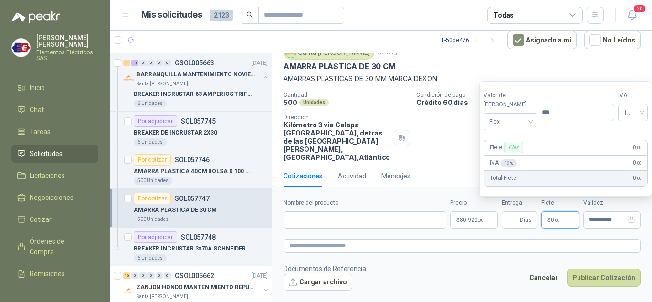
click at [551, 219] on span "0 ,00" at bounding box center [555, 220] width 9 height 6
click at [511, 123] on span "Flex" at bounding box center [510, 122] width 42 height 14
click at [508, 155] on div "Incluido" at bounding box center [507, 157] width 33 height 11
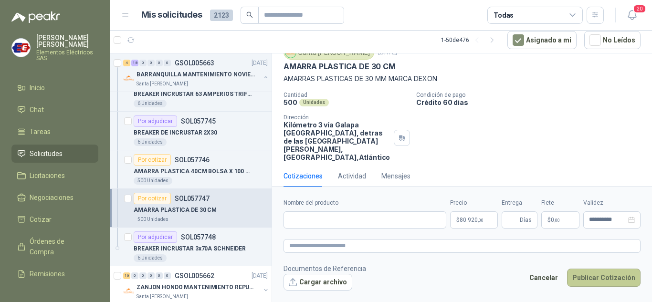
click at [579, 275] on button "Publicar Cotización" at bounding box center [604, 278] width 74 height 18
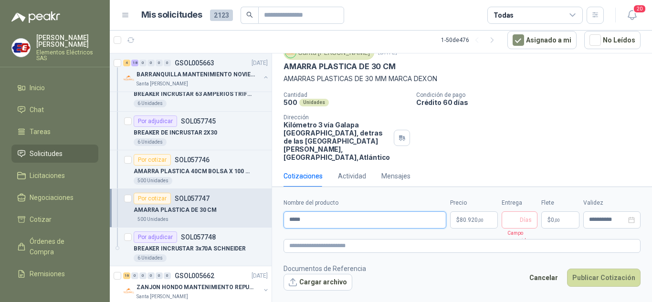
type input "**********"
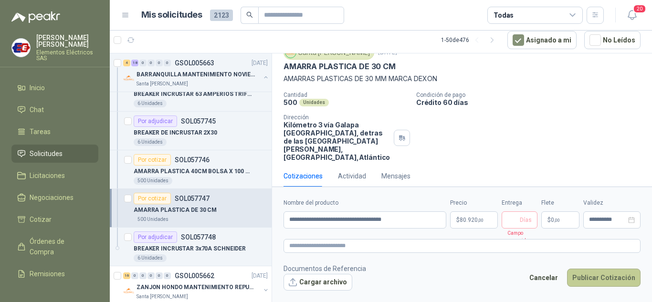
click at [623, 277] on button "Publicar Cotización" at bounding box center [604, 278] width 74 height 18
click at [526, 222] on span "Días" at bounding box center [526, 220] width 12 height 16
type input "*"
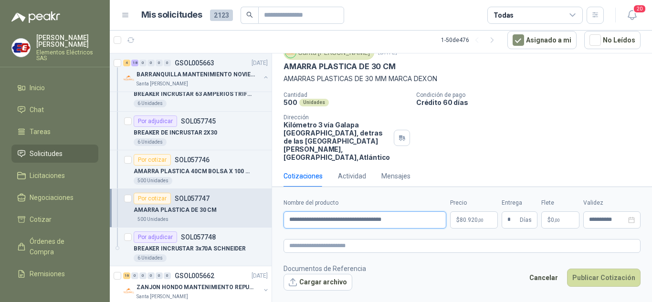
click at [420, 220] on input "**********" at bounding box center [365, 219] width 163 height 17
type input "**********"
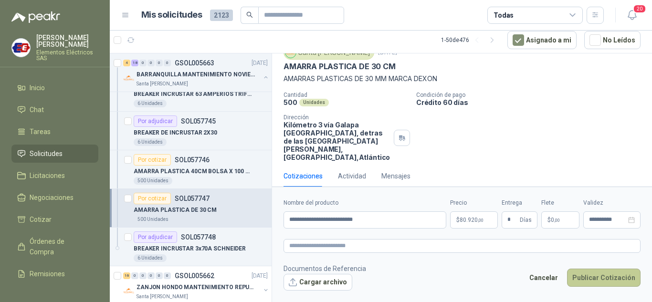
click at [607, 279] on button "Publicar Cotización" at bounding box center [604, 278] width 74 height 18
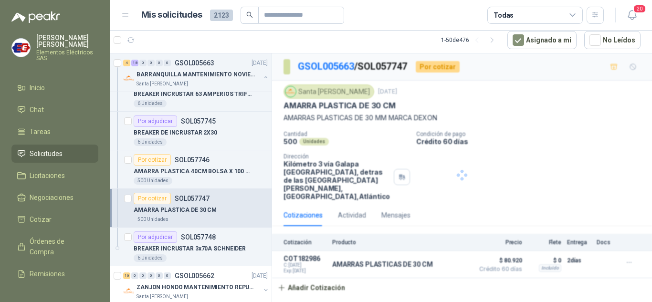
scroll to position [0, 0]
click at [146, 163] on div "Por cotizar" at bounding box center [152, 159] width 37 height 11
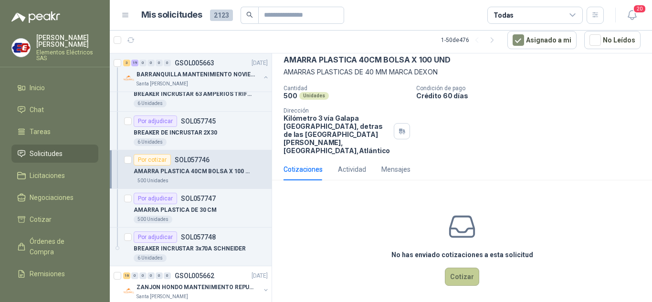
click at [467, 268] on button "Cotizar" at bounding box center [462, 277] width 34 height 18
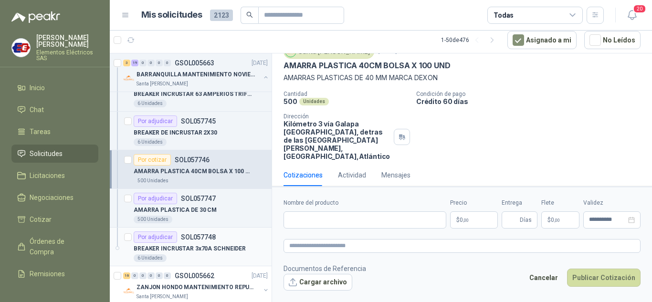
scroll to position [39, 0]
click at [293, 218] on input "Nombre del producto" at bounding box center [365, 219] width 163 height 17
type input "**********"
click at [463, 222] on span ",00" at bounding box center [466, 220] width 6 height 5
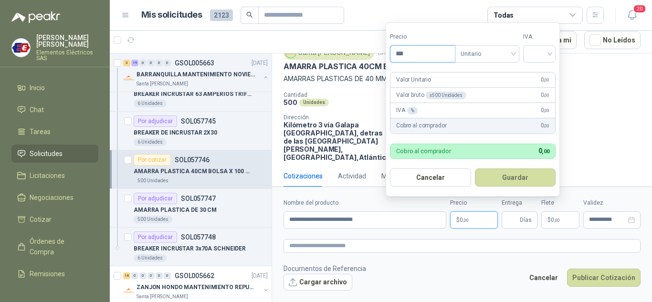
click at [423, 55] on input "***" at bounding box center [423, 54] width 64 height 16
type input "*****"
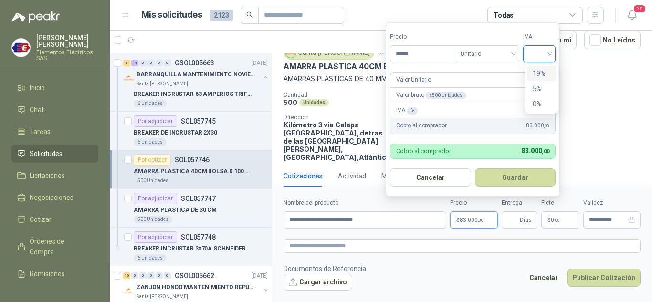
click at [546, 56] on input "search" at bounding box center [539, 53] width 21 height 14
drag, startPoint x: 540, startPoint y: 74, endPoint x: 515, endPoint y: 140, distance: 70.6
click at [539, 75] on div "19%" at bounding box center [542, 73] width 18 height 11
click at [519, 224] on span "Días" at bounding box center [520, 219] width 36 height 17
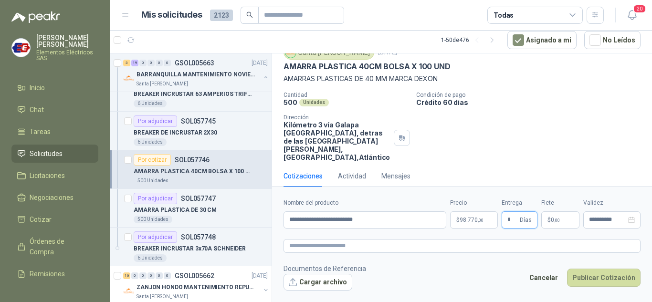
type input "*"
drag, startPoint x: 511, startPoint y: 124, endPoint x: 527, endPoint y: 202, distance: 79.9
click at [511, 127] on div "Cantidad 500 Unidades Condición de pago Crédito 60 [PERSON_NAME] Dirección Kiló…" at bounding box center [462, 127] width 357 height 70
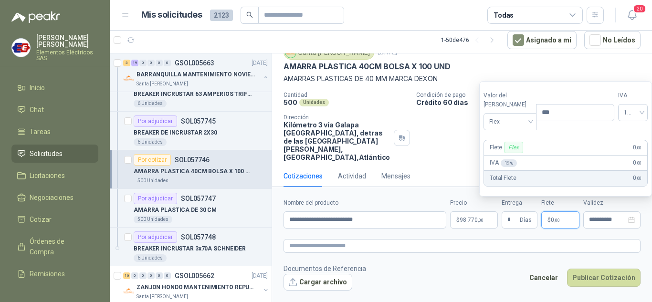
click at [554, 220] on span ",00" at bounding box center [557, 220] width 6 height 5
click at [521, 122] on span "Flex" at bounding box center [510, 122] width 42 height 14
drag, startPoint x: 502, startPoint y: 157, endPoint x: 546, endPoint y: 243, distance: 96.7
click at [503, 161] on div "Incluido" at bounding box center [507, 157] width 33 height 11
click at [587, 281] on button "Publicar Cotización" at bounding box center [604, 278] width 74 height 18
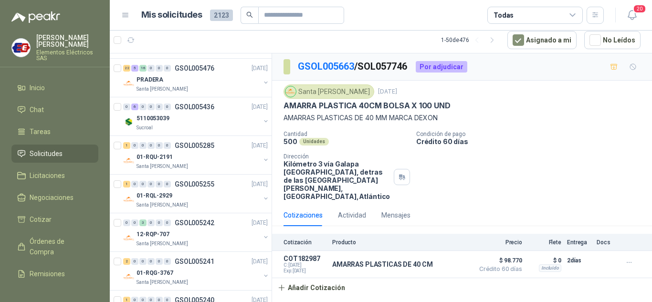
scroll to position [1432, 0]
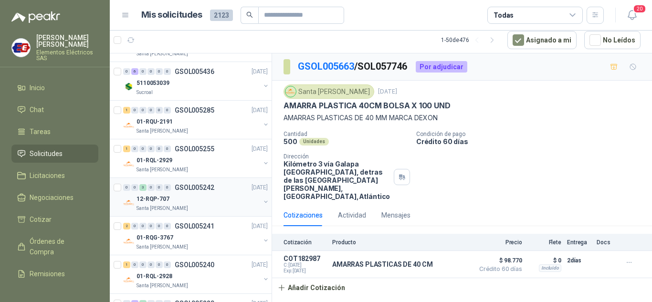
click at [153, 193] on div "0 0 3 0 0 0 GSOL005242 [DATE]" at bounding box center [196, 187] width 147 height 11
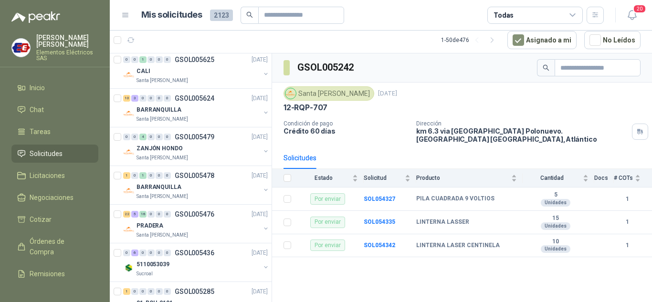
scroll to position [1241, 0]
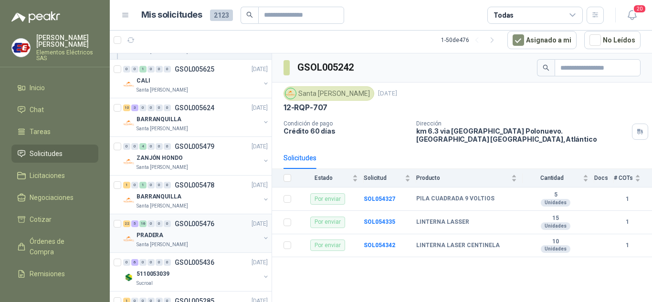
click at [150, 230] on div "PRADERA" at bounding box center [199, 235] width 124 height 11
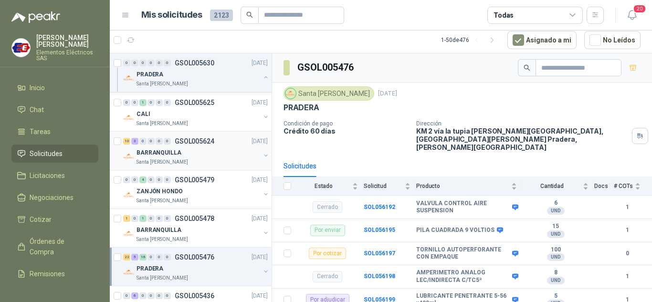
scroll to position [1194, 0]
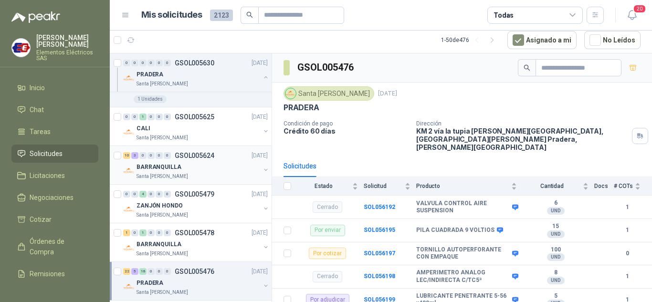
click at [151, 163] on p "BARRANQUILLA" at bounding box center [159, 167] width 45 height 9
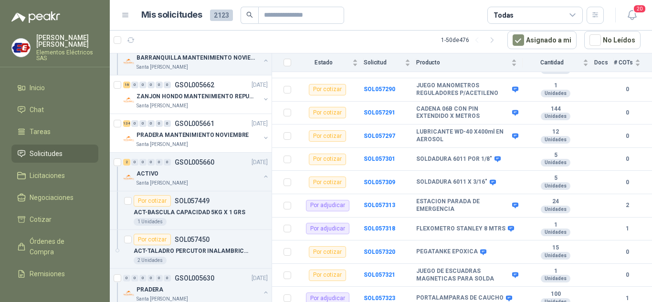
scroll to position [907, 0]
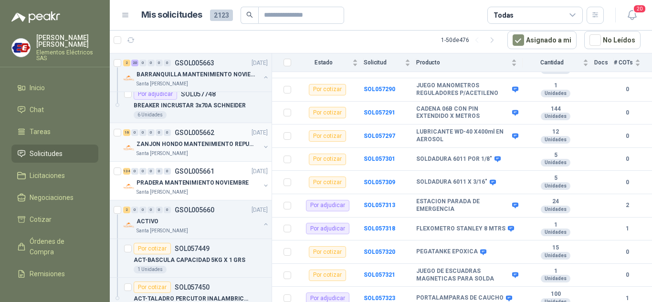
click at [147, 135] on div "16 0 0 0 0 0" at bounding box center [147, 132] width 48 height 7
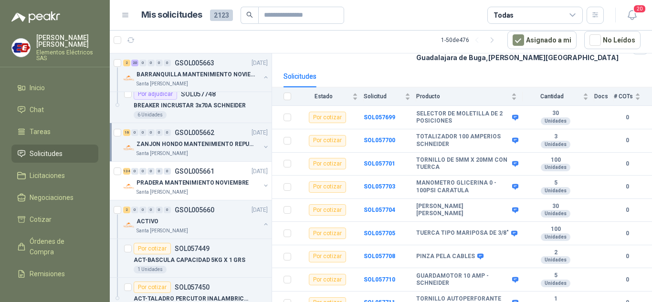
scroll to position [95, 0]
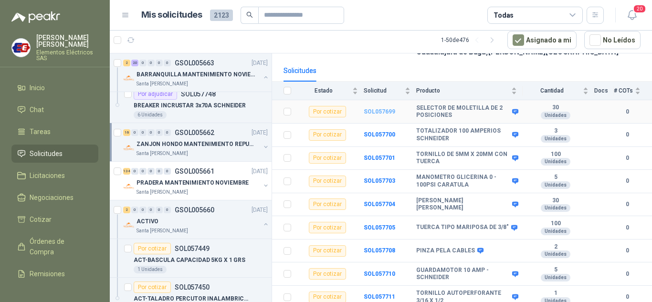
click at [378, 108] on b "SOL057699" at bounding box center [380, 111] width 32 height 7
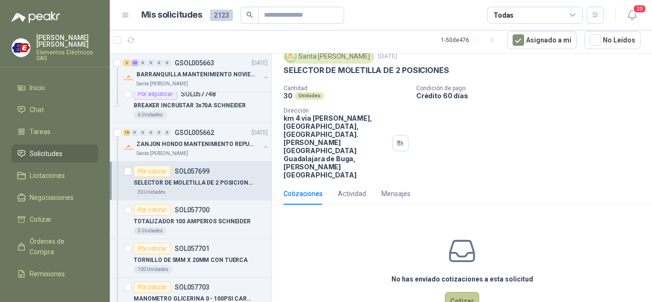
click at [454, 292] on button "Cotizar" at bounding box center [462, 301] width 34 height 18
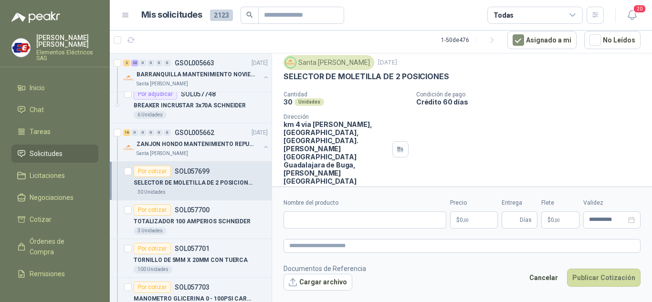
scroll to position [29, 0]
click at [311, 219] on input "Nombre del producto" at bounding box center [365, 219] width 163 height 17
type input "**********"
click at [456, 220] on p "$ 0 ,00" at bounding box center [474, 219] width 48 height 17
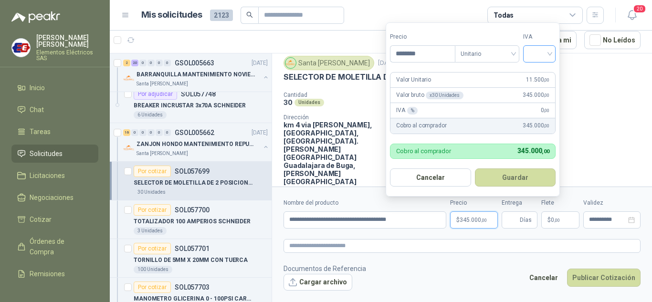
type input "********"
click at [539, 57] on input "search" at bounding box center [539, 53] width 21 height 14
click at [536, 76] on div "19%" at bounding box center [542, 73] width 18 height 11
click at [510, 219] on input "Entrega" at bounding box center [512, 220] width 11 height 16
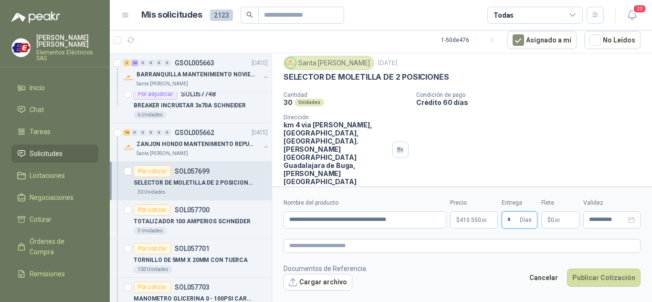
type input "*"
drag, startPoint x: 524, startPoint y: 103, endPoint x: 578, endPoint y: 211, distance: 120.0
click at [526, 108] on div "Cantidad 30 Unidades Condición de pago Crédito 60 [PERSON_NAME] Dirección km 4 …" at bounding box center [462, 139] width 357 height 94
click at [561, 221] on p "$ 0 ,00" at bounding box center [560, 219] width 38 height 17
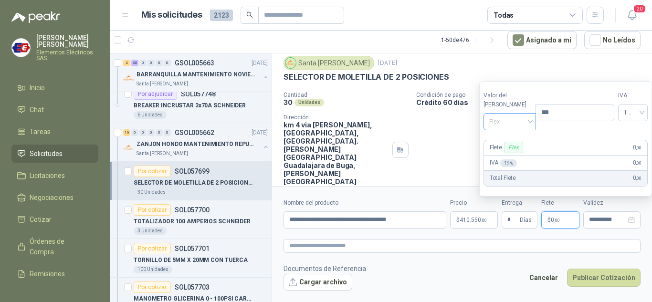
click at [520, 121] on span "Flex" at bounding box center [510, 122] width 42 height 14
drag, startPoint x: 512, startPoint y: 153, endPoint x: 544, endPoint y: 239, distance: 91.4
click at [512, 155] on div "Incluido" at bounding box center [507, 157] width 33 height 11
click at [588, 278] on button "Publicar Cotización" at bounding box center [604, 278] width 74 height 18
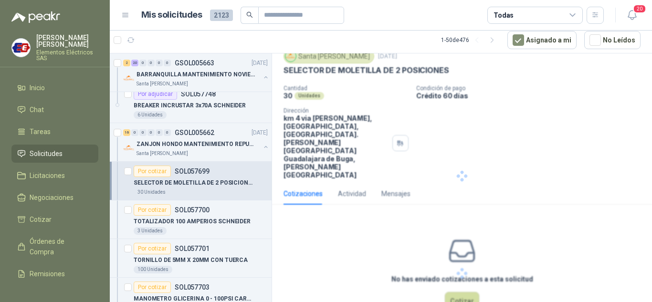
scroll to position [0, 0]
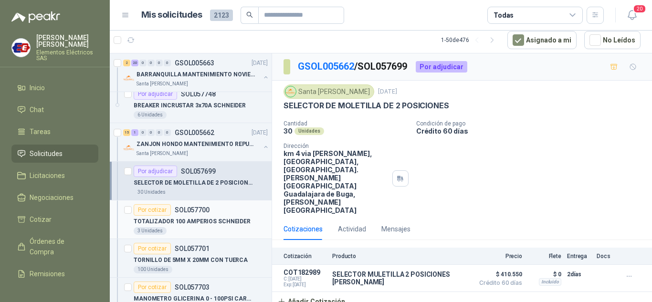
click at [161, 212] on div "Por cotizar" at bounding box center [152, 209] width 37 height 11
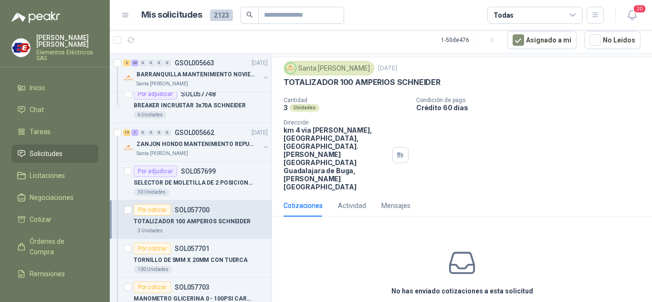
scroll to position [35, 0]
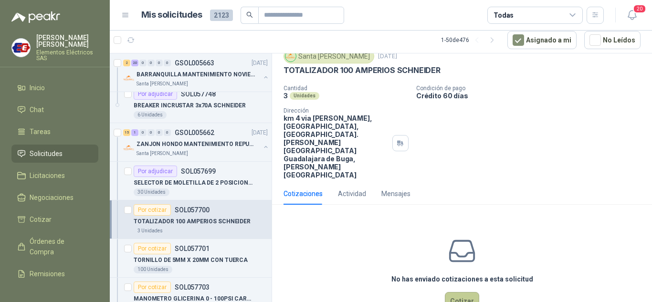
click at [467, 292] on button "Cotizar" at bounding box center [462, 301] width 34 height 18
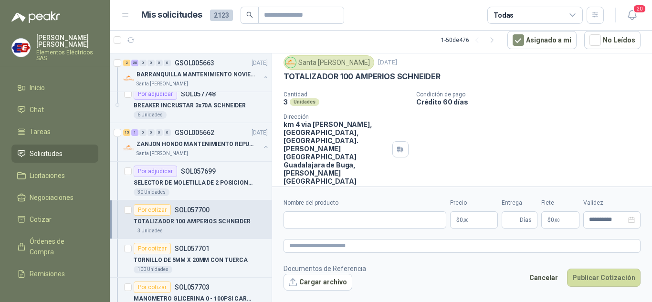
scroll to position [29, 0]
click at [312, 221] on input "Nombre del producto" at bounding box center [365, 219] width 163 height 17
type input "**********"
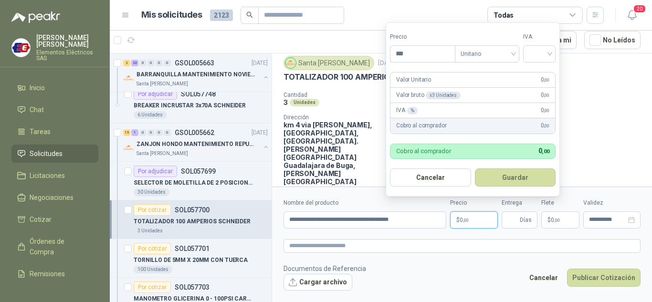
click at [469, 220] on span ",00" at bounding box center [466, 220] width 6 height 5
click at [409, 52] on input "***" at bounding box center [423, 54] width 64 height 16
type input "*********"
drag, startPoint x: 545, startPoint y: 55, endPoint x: 536, endPoint y: 78, distance: 24.8
click at [544, 57] on input "search" at bounding box center [539, 53] width 21 height 14
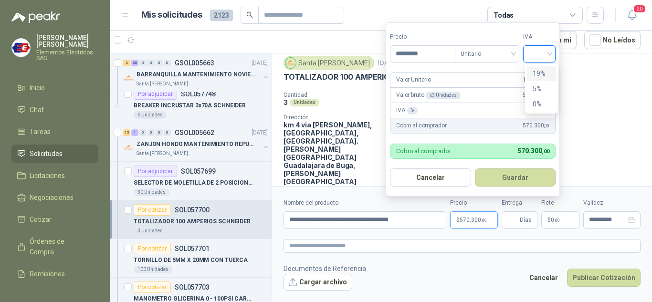
drag, startPoint x: 539, startPoint y: 72, endPoint x: 511, endPoint y: 191, distance: 122.5
click at [531, 95] on div "19% 5% 0%" at bounding box center [541, 89] width 29 height 46
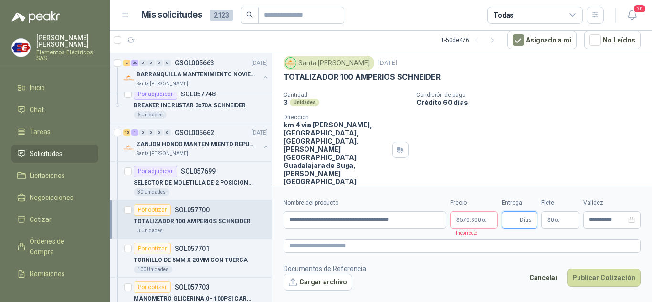
click at [510, 217] on input "Entrega" at bounding box center [512, 220] width 11 height 16
type input "*"
drag, startPoint x: 522, startPoint y: 153, endPoint x: 528, endPoint y: 170, distance: 18.0
click at [522, 153] on div "Cantidad 3 Unidades Condición de pago Crédito 60 [PERSON_NAME] Dirección km 4 v…" at bounding box center [462, 139] width 357 height 94
drag, startPoint x: 549, startPoint y: 222, endPoint x: 544, endPoint y: 205, distance: 17.7
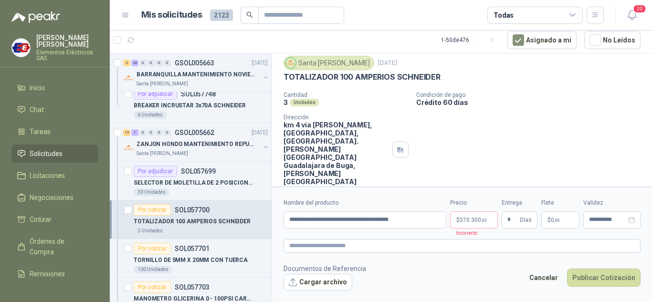
click at [549, 221] on span "$" at bounding box center [549, 220] width 3 height 6
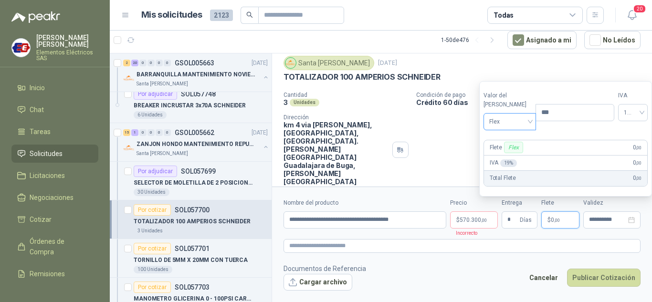
click at [523, 124] on span "Flex" at bounding box center [510, 122] width 42 height 14
drag, startPoint x: 507, startPoint y: 157, endPoint x: 468, endPoint y: 213, distance: 68.2
click at [504, 162] on div "Incluido" at bounding box center [507, 157] width 33 height 11
drag, startPoint x: 469, startPoint y: 219, endPoint x: 505, endPoint y: 153, distance: 75.4
click at [470, 219] on span "570.300 ,00" at bounding box center [473, 220] width 27 height 6
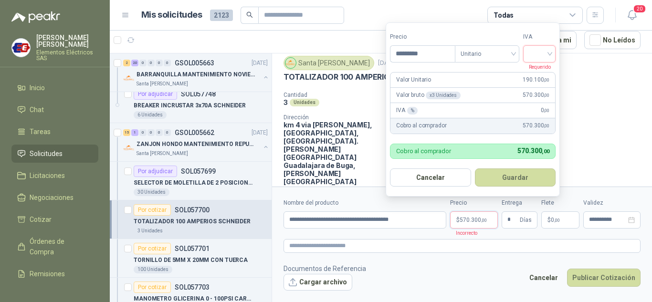
click at [550, 57] on input "search" at bounding box center [539, 53] width 21 height 14
click at [541, 71] on div "19%" at bounding box center [542, 73] width 18 height 11
click at [586, 282] on button "Publicar Cotización" at bounding box center [604, 278] width 74 height 18
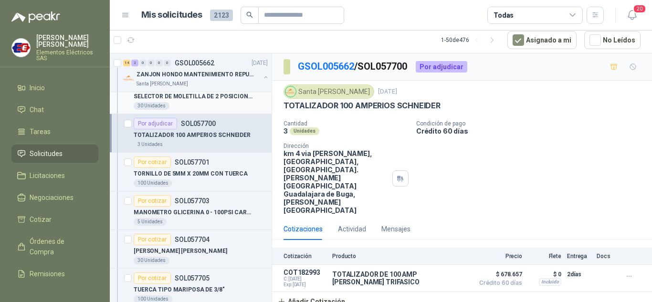
scroll to position [1003, 0]
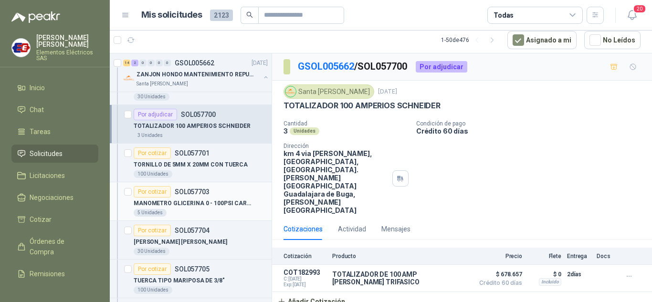
click at [152, 197] on div "Por cotizar" at bounding box center [152, 191] width 37 height 11
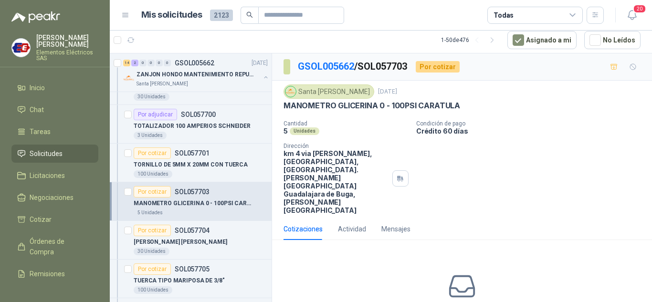
scroll to position [35, 0]
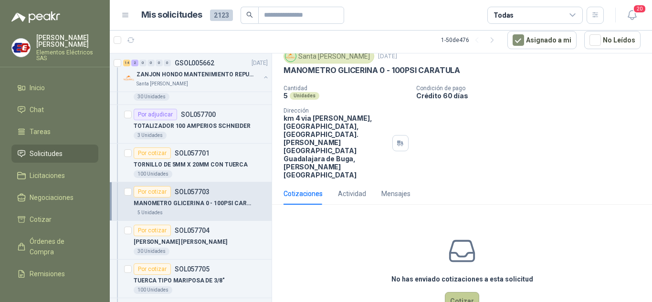
click at [462, 292] on button "Cotizar" at bounding box center [462, 301] width 34 height 18
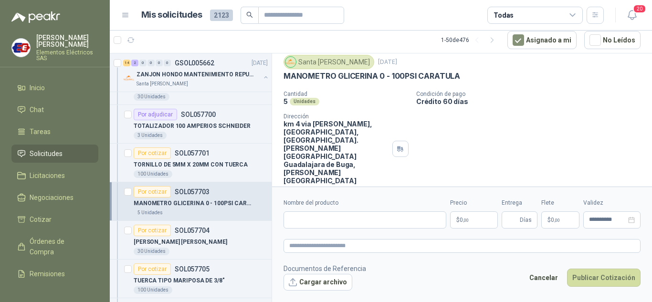
scroll to position [29, 0]
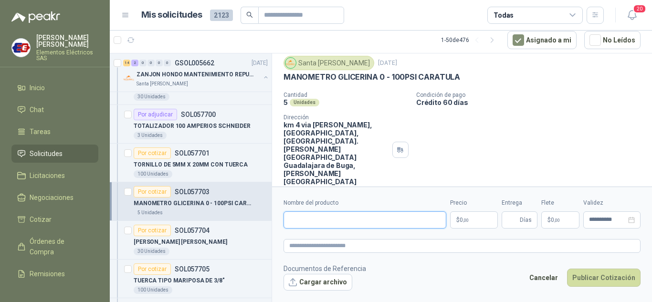
click at [316, 218] on input "Nombre del producto" at bounding box center [365, 219] width 163 height 17
type input "**********"
click at [468, 215] on p "$ 0 ,00" at bounding box center [474, 219] width 48 height 17
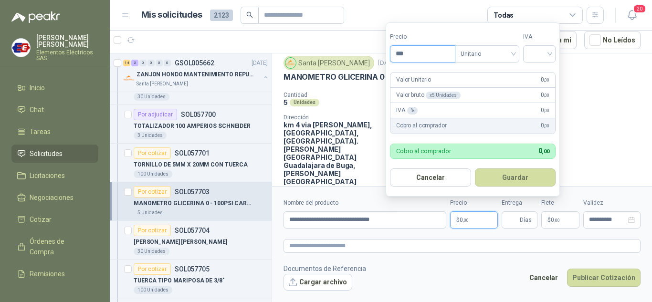
click at [406, 57] on input "***" at bounding box center [423, 54] width 64 height 16
type input "*********"
click at [550, 54] on input "search" at bounding box center [539, 53] width 21 height 14
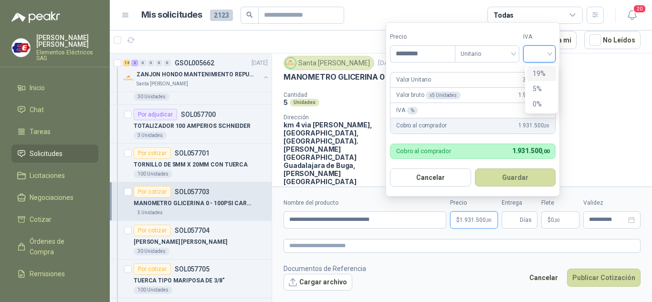
drag, startPoint x: 542, startPoint y: 72, endPoint x: 539, endPoint y: 78, distance: 7.5
click at [542, 73] on div "19%" at bounding box center [542, 73] width 18 height 11
click at [517, 222] on input "Entrega" at bounding box center [512, 220] width 11 height 16
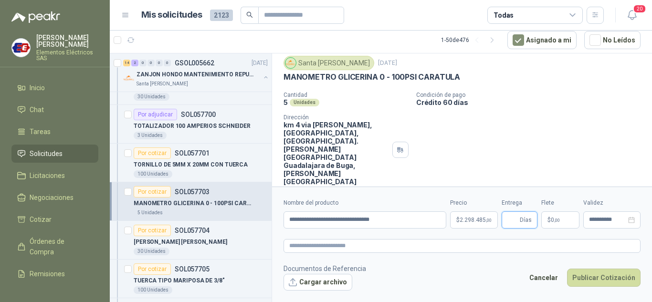
type input "*"
click at [560, 218] on span ",00" at bounding box center [557, 220] width 6 height 5
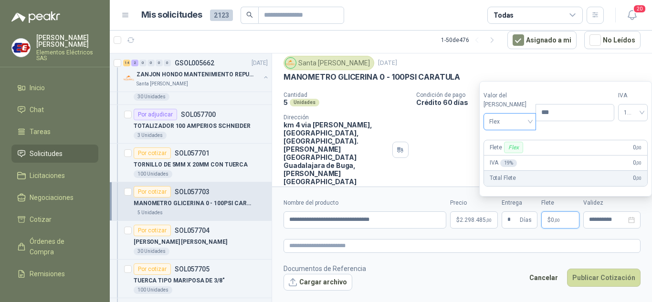
click at [522, 123] on span "Flex" at bounding box center [510, 122] width 42 height 14
click at [495, 158] on div "Incluido" at bounding box center [507, 157] width 33 height 11
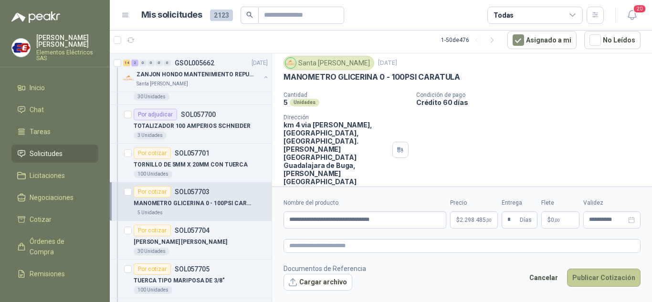
click at [603, 274] on button "Publicar Cotización" at bounding box center [604, 278] width 74 height 18
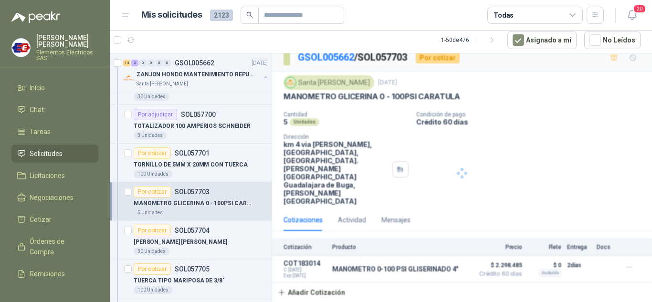
scroll to position [0, 0]
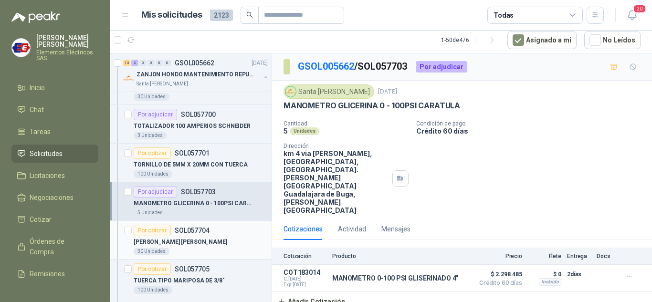
click at [152, 231] on div "Por cotizar" at bounding box center [152, 230] width 37 height 11
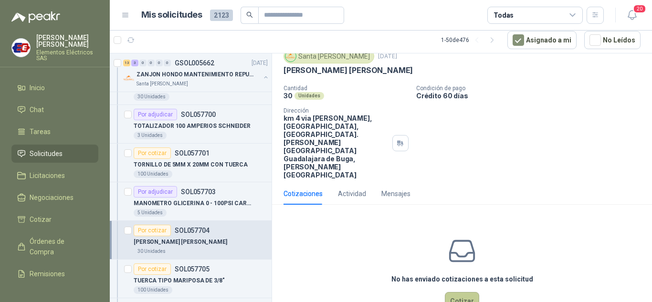
click at [460, 292] on button "Cotizar" at bounding box center [462, 301] width 34 height 18
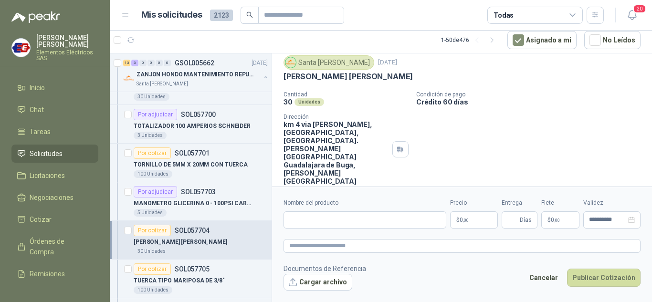
scroll to position [29, 0]
click at [317, 217] on input "Nombre del producto" at bounding box center [365, 219] width 163 height 17
type input "**********"
click at [474, 219] on p "$ 0 ,00" at bounding box center [474, 219] width 48 height 17
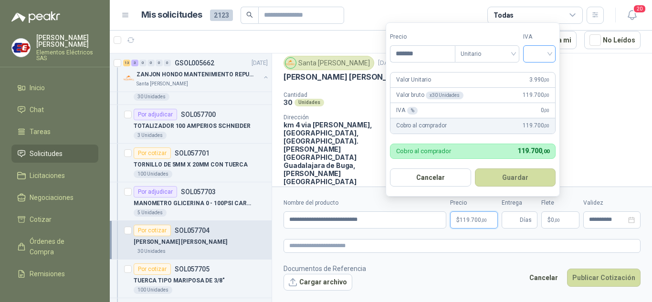
type input "*******"
drag, startPoint x: 549, startPoint y: 51, endPoint x: 546, endPoint y: 60, distance: 10.0
click at [549, 52] on input "search" at bounding box center [539, 53] width 21 height 14
click at [540, 74] on div "19%" at bounding box center [542, 73] width 18 height 11
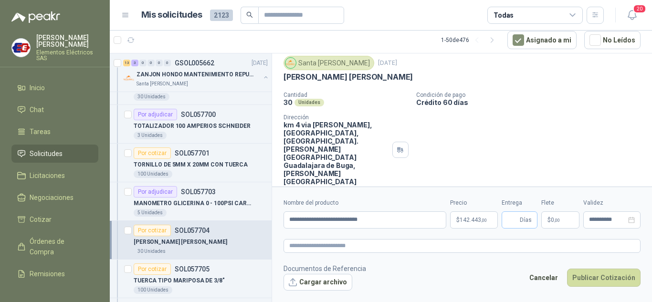
click at [527, 222] on span "Días" at bounding box center [526, 220] width 12 height 16
type input "*"
drag, startPoint x: 509, startPoint y: 120, endPoint x: 582, endPoint y: 197, distance: 106.0
click at [520, 142] on div "Cantidad 30 Unidades Condición de pago Crédito 60 [PERSON_NAME] Dirección km 4 …" at bounding box center [462, 139] width 357 height 94
click at [561, 222] on p "$ 0 ,00" at bounding box center [560, 219] width 38 height 17
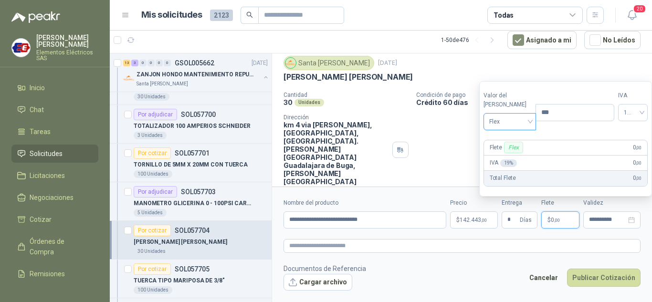
click at [512, 127] on span "Flex" at bounding box center [510, 122] width 42 height 14
click at [508, 155] on div "Incluido" at bounding box center [507, 157] width 33 height 11
click at [597, 278] on button "Publicar Cotización" at bounding box center [604, 278] width 74 height 18
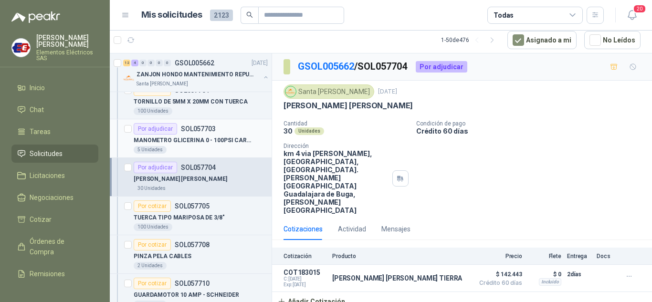
scroll to position [1098, 0]
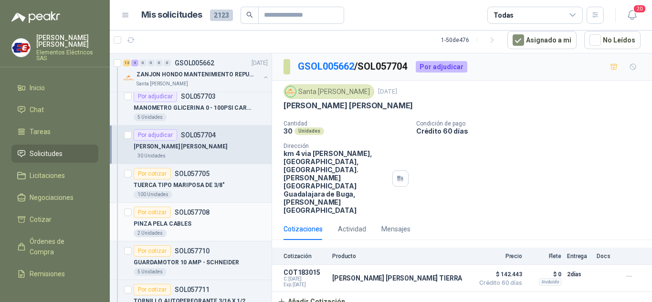
click at [156, 210] on div "Por cotizar" at bounding box center [152, 212] width 37 height 11
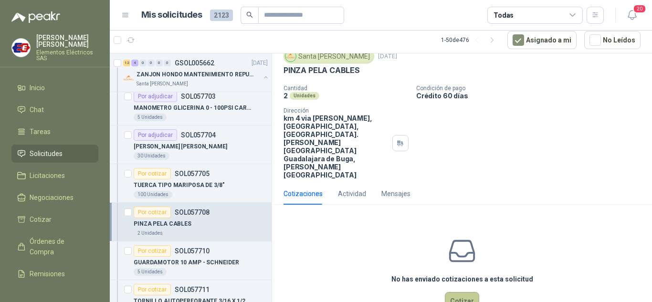
click at [452, 292] on button "Cotizar" at bounding box center [462, 301] width 34 height 18
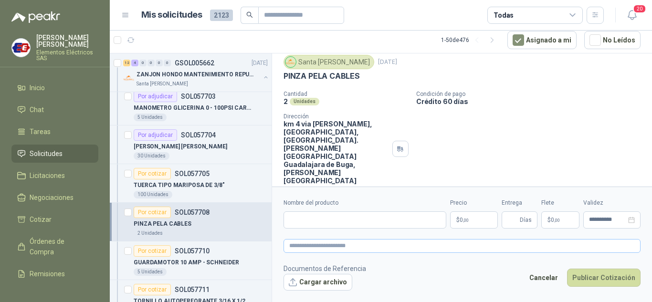
scroll to position [29, 0]
click at [332, 212] on input "Nombre del producto" at bounding box center [365, 219] width 163 height 17
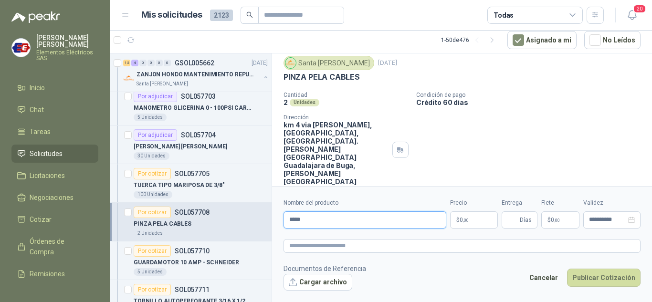
type input "**********"
click at [463, 220] on span ",00" at bounding box center [466, 220] width 6 height 5
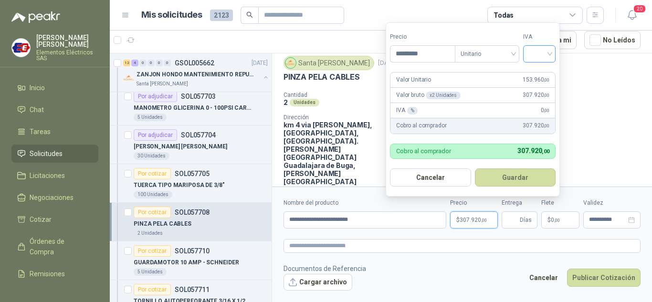
type input "*********"
drag, startPoint x: 547, startPoint y: 47, endPoint x: 541, endPoint y: 62, distance: 15.4
click at [546, 50] on input "search" at bounding box center [539, 53] width 21 height 14
drag, startPoint x: 539, startPoint y: 74, endPoint x: 539, endPoint y: 124, distance: 49.7
click at [540, 88] on div "19% 5% 0%" at bounding box center [541, 89] width 29 height 46
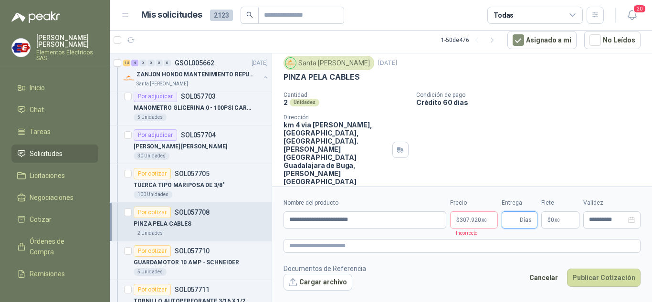
click at [516, 219] on input "Entrega" at bounding box center [512, 220] width 11 height 16
type input "*"
drag, startPoint x: 542, startPoint y: 122, endPoint x: 561, endPoint y: 210, distance: 89.9
click at [542, 127] on div "Cantidad 2 Unidades Condición de pago Crédito 60 [PERSON_NAME] Dirección km 4 v…" at bounding box center [462, 139] width 357 height 94
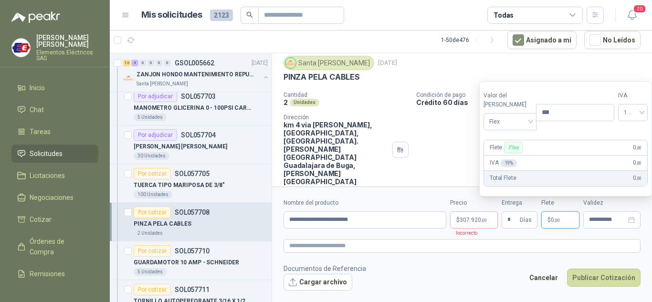
click at [564, 220] on p "$ 0 ,00" at bounding box center [560, 219] width 38 height 17
click at [513, 149] on div "Flex" at bounding box center [513, 147] width 19 height 11
click at [530, 119] on div "Flex" at bounding box center [510, 121] width 53 height 17
drag, startPoint x: 500, startPoint y: 156, endPoint x: 486, endPoint y: 214, distance: 59.9
click at [497, 170] on div "Flex Incluido Fijo" at bounding box center [508, 157] width 44 height 46
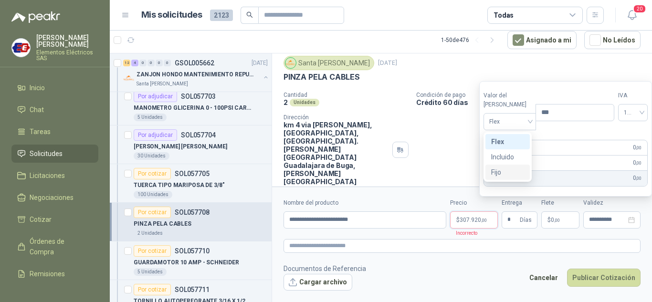
click at [482, 222] on span ",00" at bounding box center [484, 220] width 6 height 5
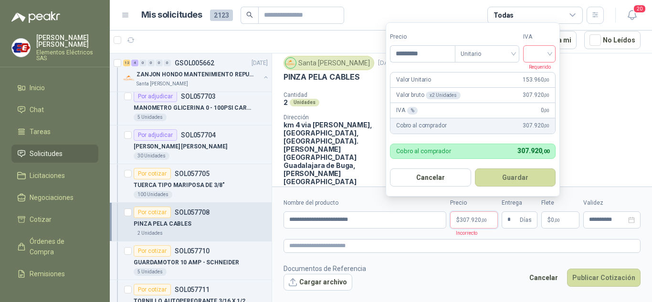
click at [554, 54] on div at bounding box center [539, 53] width 32 height 17
click at [544, 71] on div "19%" at bounding box center [542, 73] width 18 height 11
click at [599, 281] on button "Publicar Cotización" at bounding box center [604, 278] width 74 height 18
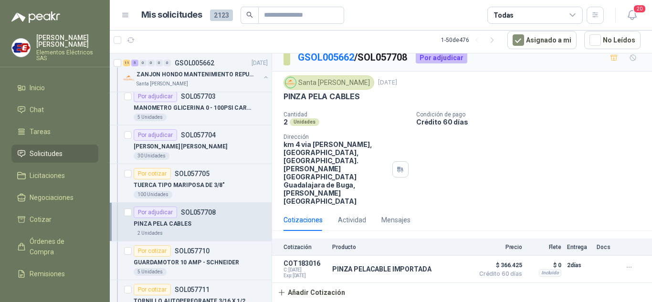
scroll to position [0, 0]
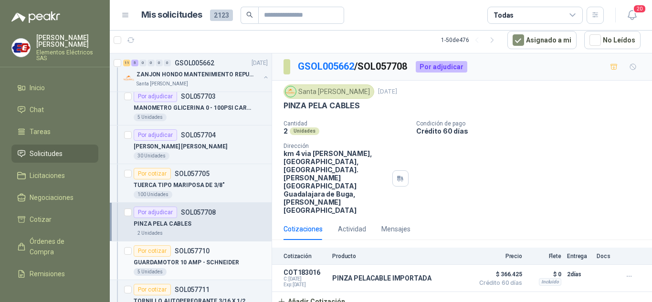
click at [143, 251] on div "Por cotizar" at bounding box center [152, 250] width 37 height 11
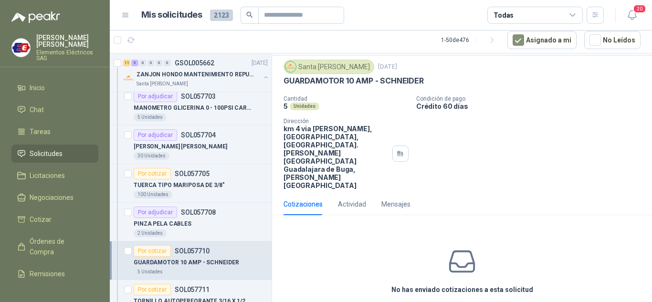
scroll to position [35, 0]
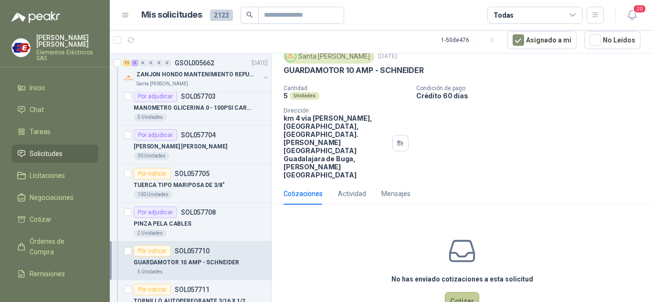
click at [462, 292] on button "Cotizar" at bounding box center [462, 301] width 34 height 18
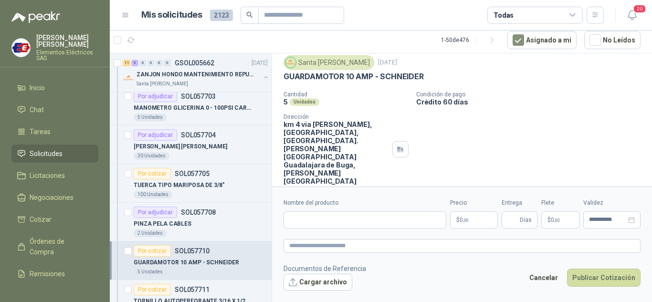
scroll to position [29, 0]
click at [317, 218] on input "Nombre del producto" at bounding box center [365, 219] width 163 height 17
click at [301, 214] on input "Nombre del producto" at bounding box center [365, 219] width 163 height 17
click at [385, 217] on input "**********" at bounding box center [365, 219] width 163 height 17
type input "**********"
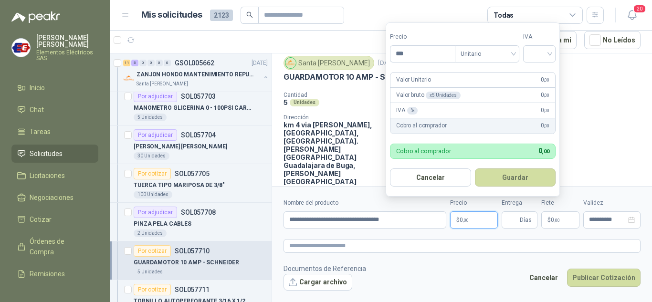
click at [460, 219] on span "0 ,00" at bounding box center [464, 220] width 9 height 6
click at [409, 48] on input "***" at bounding box center [423, 54] width 64 height 16
type input "*********"
drag, startPoint x: 548, startPoint y: 55, endPoint x: 543, endPoint y: 63, distance: 8.4
click at [547, 56] on input "search" at bounding box center [539, 53] width 21 height 14
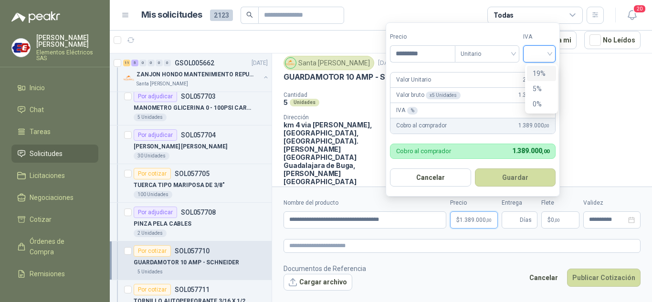
drag, startPoint x: 538, startPoint y: 71, endPoint x: 533, endPoint y: 126, distance: 54.6
click at [538, 71] on div "19%" at bounding box center [542, 73] width 18 height 11
click at [528, 215] on span "Días" at bounding box center [526, 220] width 12 height 16
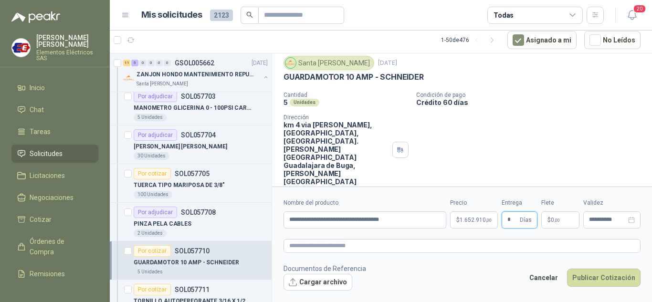
type input "*"
drag, startPoint x: 543, startPoint y: 149, endPoint x: 545, endPoint y: 189, distance: 40.1
click at [543, 167] on div "GSOL005662 / SOL057710 Por cotizar Santa [PERSON_NAME] [DATE] GUARDAMOTOR 10 AM…" at bounding box center [462, 122] width 380 height 194
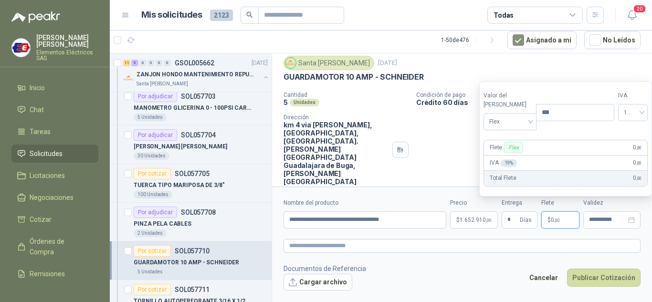
click at [557, 218] on span ",00" at bounding box center [557, 220] width 6 height 5
click at [511, 127] on span "Flex" at bounding box center [510, 122] width 42 height 14
click at [512, 152] on div "Incluido" at bounding box center [507, 157] width 33 height 11
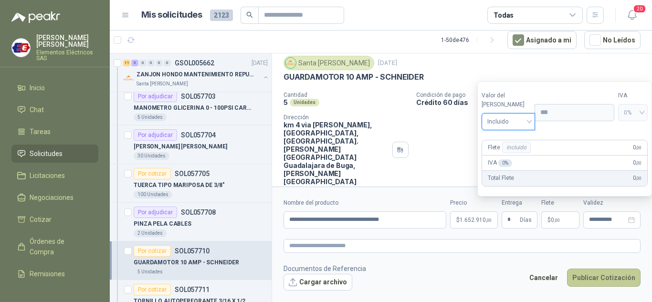
click at [600, 279] on button "Publicar Cotización" at bounding box center [604, 278] width 74 height 18
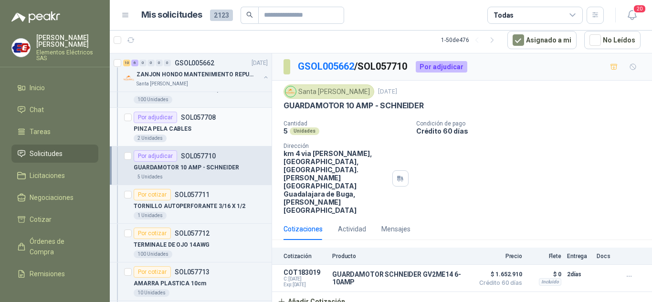
scroll to position [1194, 0]
click at [149, 231] on div "Por cotizar" at bounding box center [152, 232] width 37 height 11
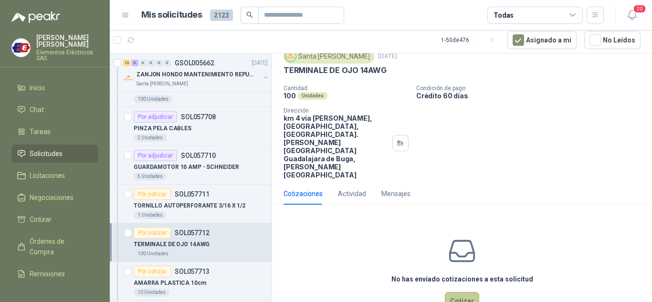
click at [456, 292] on button "Cotizar" at bounding box center [462, 301] width 34 height 18
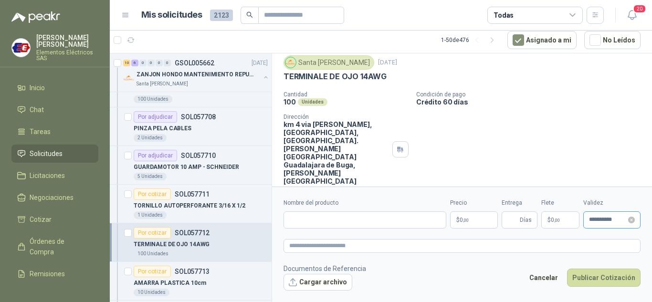
scroll to position [29, 0]
click at [302, 216] on input "Nombre del producto" at bounding box center [365, 219] width 163 height 17
drag, startPoint x: 324, startPoint y: 216, endPoint x: 331, endPoint y: 216, distance: 7.2
click at [327, 216] on input "**********" at bounding box center [365, 219] width 163 height 17
type input "**********"
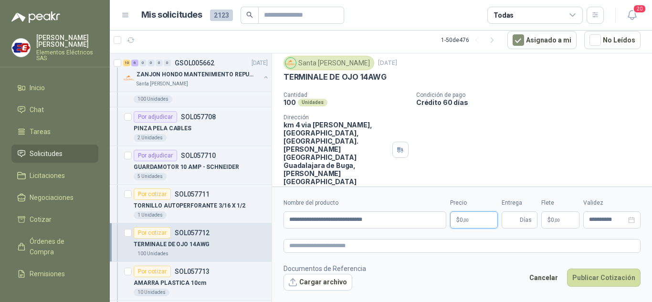
click at [464, 218] on span ",00" at bounding box center [466, 220] width 6 height 5
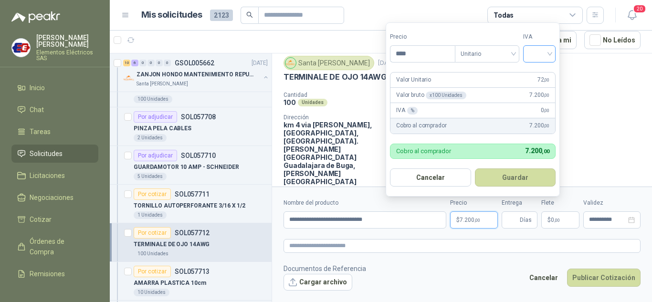
type input "****"
click at [545, 47] on input "search" at bounding box center [539, 53] width 21 height 14
click at [539, 71] on div "19%" at bounding box center [542, 73] width 18 height 11
click at [516, 218] on input "Entrega" at bounding box center [512, 220] width 11 height 16
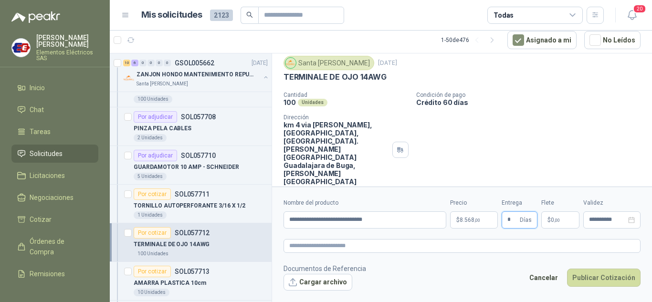
type input "*"
drag, startPoint x: 503, startPoint y: 108, endPoint x: 541, endPoint y: 210, distance: 108.6
click at [506, 119] on div "Cantidad 100 Unidades Condición de pago Crédito 60 [PERSON_NAME] Dirección km 4…" at bounding box center [462, 139] width 357 height 94
click at [548, 220] on p "$ 0 ,00" at bounding box center [560, 219] width 38 height 17
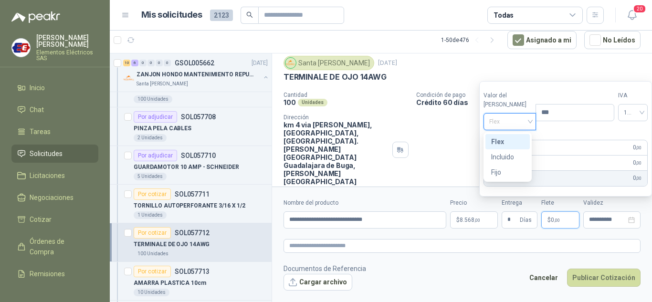
click at [514, 114] on input "search" at bounding box center [510, 121] width 42 height 14
click at [499, 157] on div "Incluido" at bounding box center [507, 157] width 33 height 11
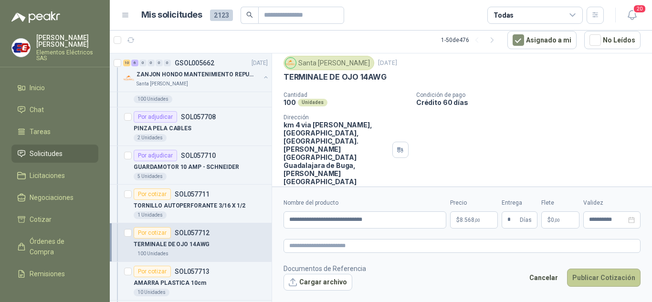
click at [610, 280] on button "Publicar Cotización" at bounding box center [604, 278] width 74 height 18
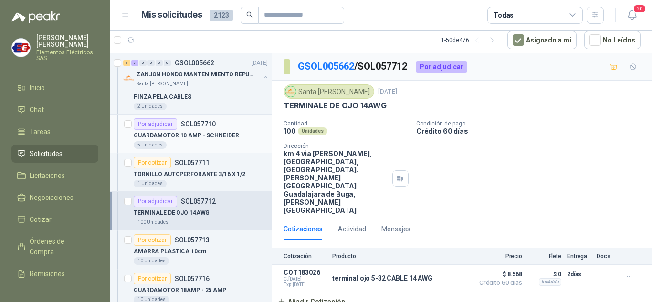
scroll to position [1289, 0]
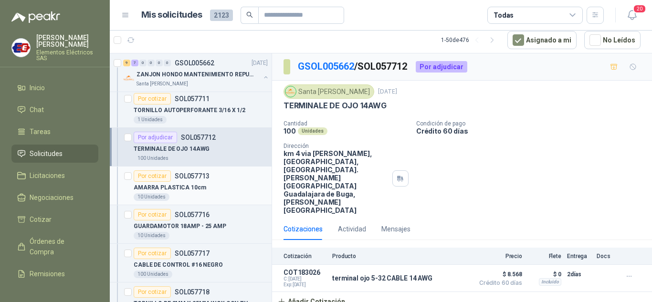
click at [147, 181] on div "Por cotizar" at bounding box center [152, 175] width 37 height 11
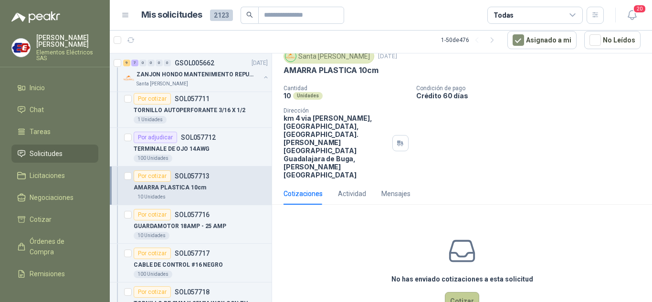
click at [455, 292] on button "Cotizar" at bounding box center [462, 301] width 34 height 18
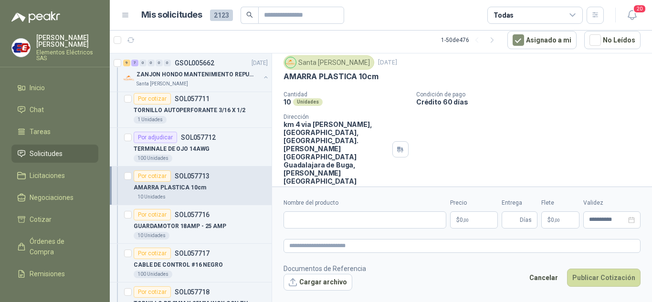
scroll to position [29, 0]
click at [340, 211] on div "Nombre del producto" at bounding box center [365, 214] width 163 height 30
click at [332, 215] on input "Nombre del producto" at bounding box center [365, 219] width 163 height 17
click at [352, 217] on input "**********" at bounding box center [365, 219] width 163 height 17
type input "**********"
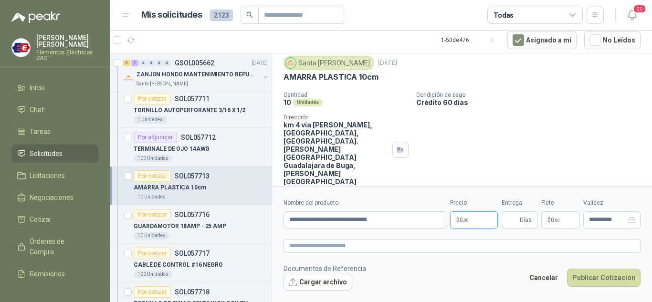
click at [464, 218] on span ",00" at bounding box center [466, 220] width 6 height 5
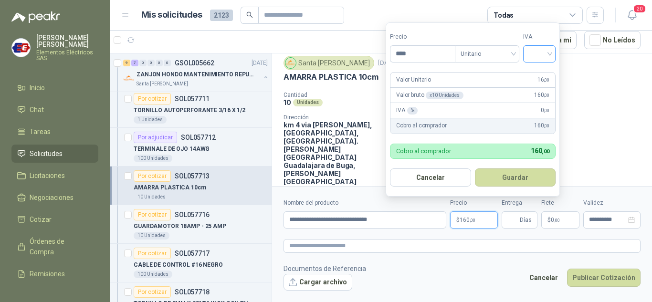
type input "****"
click at [544, 48] on input "search" at bounding box center [539, 53] width 21 height 14
drag, startPoint x: 541, startPoint y: 72, endPoint x: 539, endPoint y: 83, distance: 11.3
click at [541, 72] on div "19%" at bounding box center [542, 73] width 18 height 11
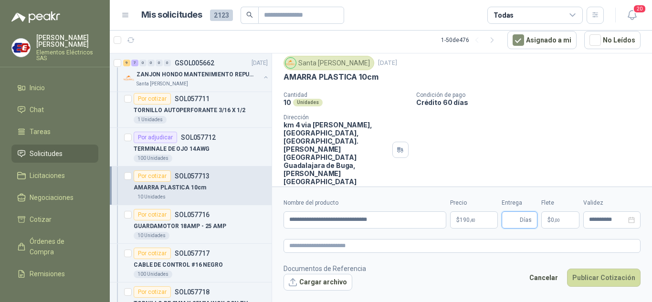
click at [518, 213] on input "Entrega" at bounding box center [512, 220] width 11 height 16
type input "*"
drag, startPoint x: 503, startPoint y: 117, endPoint x: 510, endPoint y: 129, distance: 14.2
click at [504, 119] on div "Cantidad 10 Unidades Condición de pago Crédito 60 [PERSON_NAME] Dirección km 4 …" at bounding box center [462, 139] width 357 height 94
click at [552, 218] on span "0 ,00" at bounding box center [555, 220] width 9 height 6
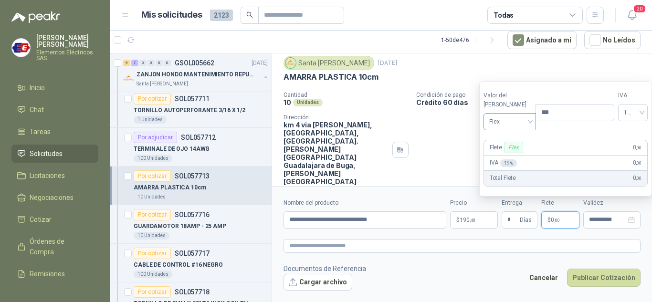
click at [515, 115] on span "Flex" at bounding box center [510, 122] width 42 height 14
click at [505, 155] on div "Incluido" at bounding box center [507, 157] width 33 height 11
click at [590, 274] on button "Publicar Cotización" at bounding box center [604, 278] width 74 height 18
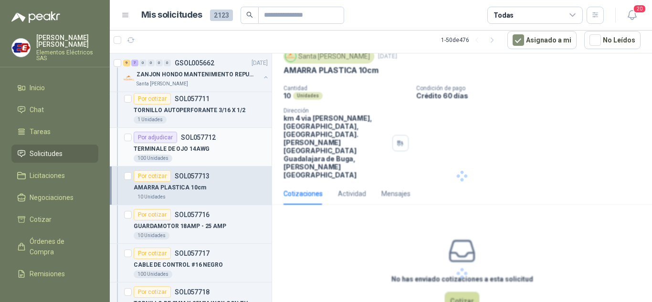
scroll to position [0, 0]
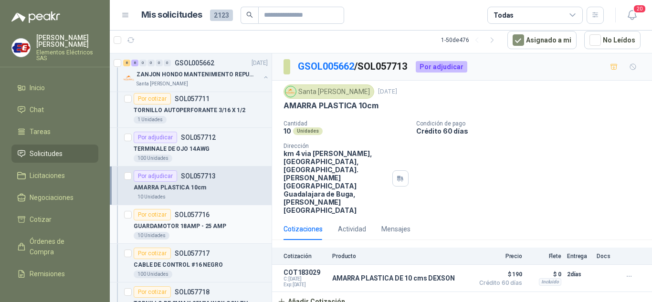
click at [153, 214] on div "Por cotizar" at bounding box center [152, 214] width 37 height 11
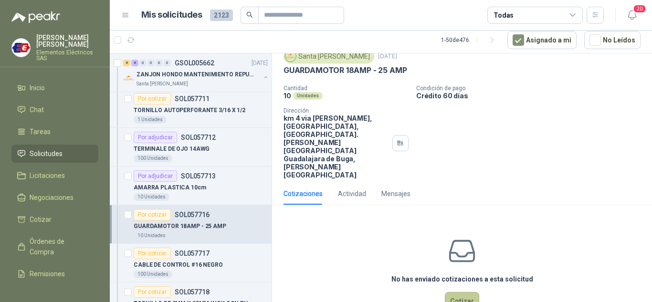
click at [445, 292] on button "Cotizar" at bounding box center [462, 301] width 34 height 18
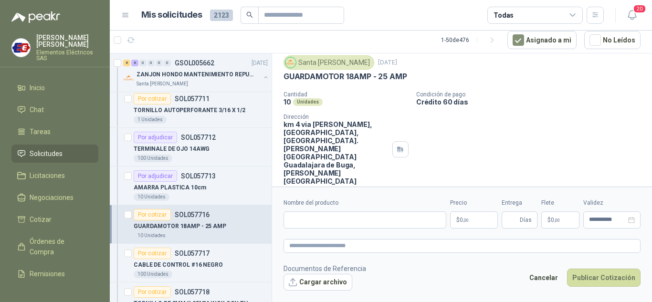
scroll to position [29, 0]
click at [306, 217] on input "Nombre del producto" at bounding box center [365, 219] width 163 height 17
drag, startPoint x: 364, startPoint y: 220, endPoint x: 422, endPoint y: 199, distance: 61.0
click at [366, 220] on input "**********" at bounding box center [365, 219] width 163 height 17
click at [436, 216] on input "**********" at bounding box center [365, 219] width 163 height 17
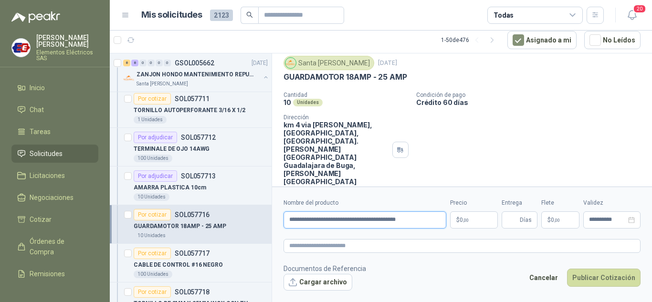
type input "**********"
click at [465, 221] on span ",00" at bounding box center [466, 220] width 6 height 5
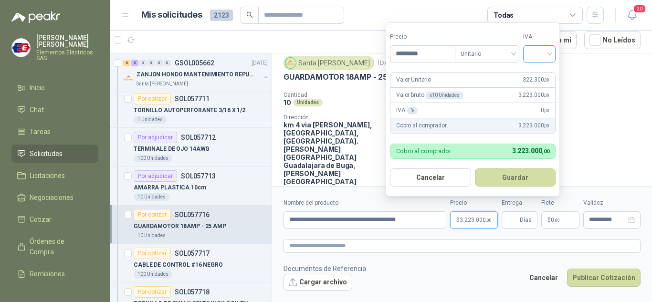
type input "*********"
click at [550, 51] on input "search" at bounding box center [539, 53] width 21 height 14
drag, startPoint x: 537, startPoint y: 75, endPoint x: 536, endPoint y: 99, distance: 23.9
click at [536, 83] on div "19% 5% 0%" at bounding box center [541, 89] width 29 height 46
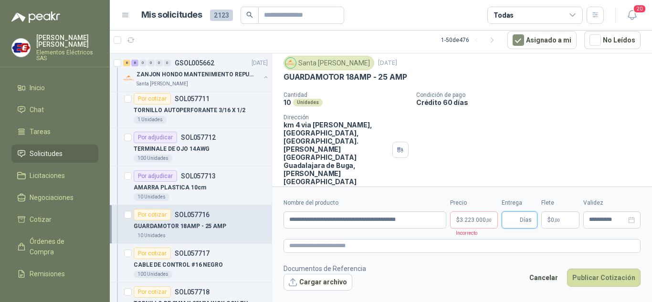
click at [517, 222] on input "Entrega" at bounding box center [512, 220] width 11 height 16
type input "*"
drag, startPoint x: 548, startPoint y: 106, endPoint x: 552, endPoint y: 232, distance: 126.6
click at [547, 116] on div "Cantidad 10 Unidades Condición de pago Crédito 60 [PERSON_NAME] Dirección km 4 …" at bounding box center [462, 139] width 357 height 94
click at [554, 216] on p "$ 0 ,00" at bounding box center [560, 219] width 38 height 17
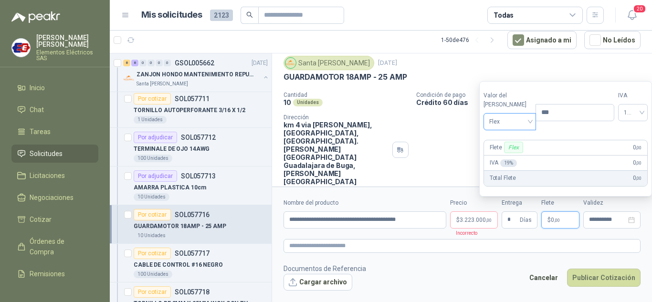
click at [511, 120] on span "Flex" at bounding box center [510, 122] width 42 height 14
click at [505, 154] on div "Incluido" at bounding box center [507, 157] width 33 height 11
click at [474, 224] on p "$ 3.223.000 ,00" at bounding box center [474, 219] width 48 height 17
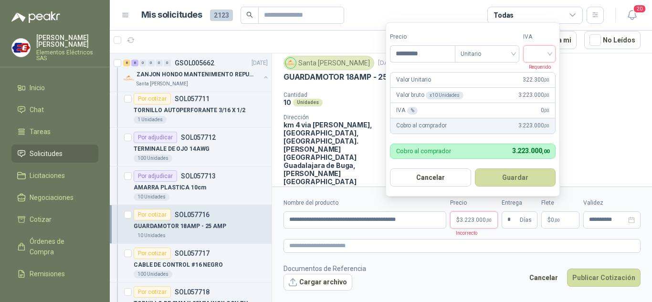
click at [550, 59] on input "search" at bounding box center [539, 53] width 21 height 14
click at [541, 75] on div "19%" at bounding box center [542, 73] width 18 height 11
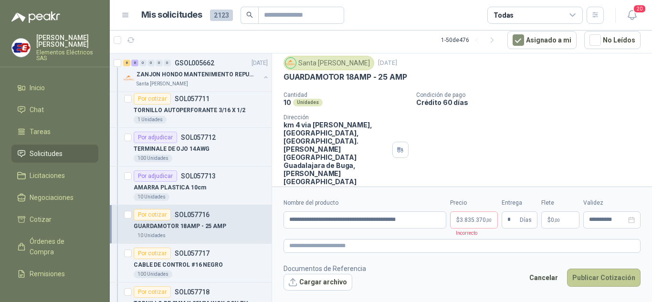
click at [590, 275] on button "Publicar Cotización" at bounding box center [604, 278] width 74 height 18
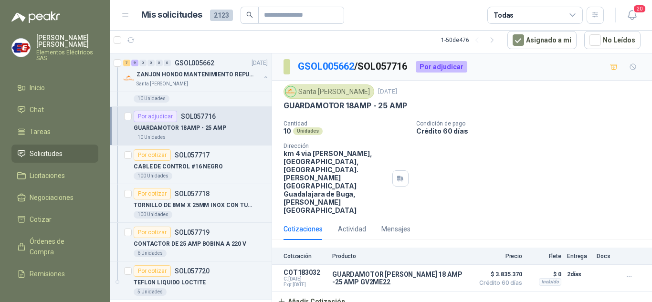
scroll to position [1432, 0]
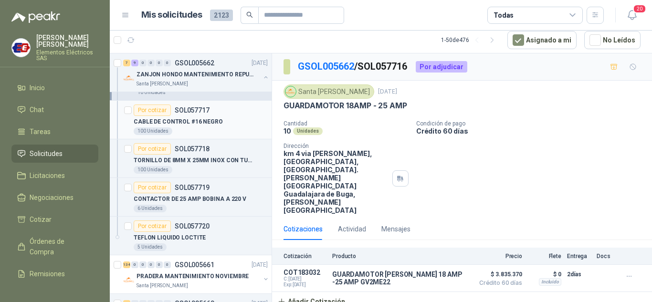
click at [152, 111] on div "Por cotizar" at bounding box center [152, 110] width 37 height 11
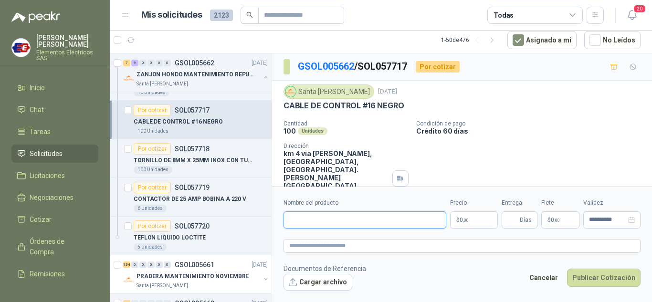
click at [322, 224] on input "Nombre del producto" at bounding box center [365, 219] width 163 height 17
click at [338, 216] on input "**********" at bounding box center [365, 219] width 163 height 17
click at [360, 217] on input "**********" at bounding box center [365, 219] width 163 height 17
type input "**********"
click at [463, 222] on span ",00" at bounding box center [466, 220] width 6 height 5
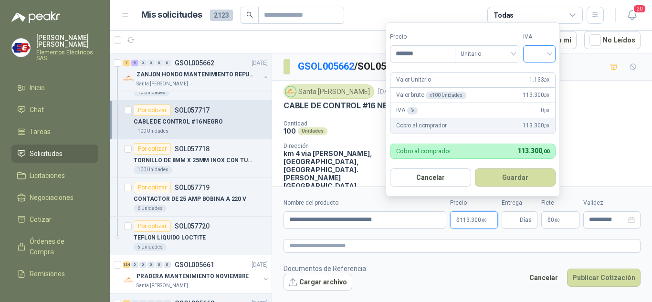
click at [553, 48] on div at bounding box center [539, 53] width 32 height 17
type input "*******"
click at [538, 73] on div "19%" at bounding box center [542, 73] width 18 height 11
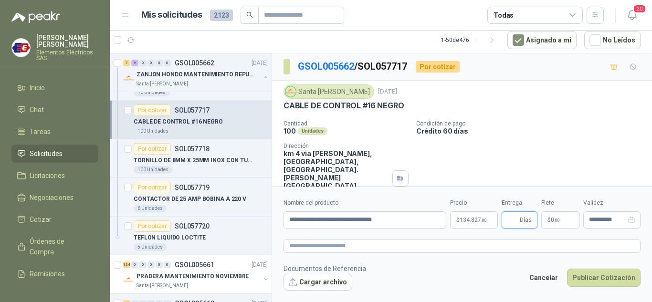
click at [514, 221] on input "Entrega" at bounding box center [512, 220] width 11 height 16
type input "*"
drag, startPoint x: 546, startPoint y: 135, endPoint x: 567, endPoint y: 201, distance: 69.6
click at [547, 139] on div "Cantidad 100 Unidades Condición de pago Crédito 60 [PERSON_NAME] Dirección km 4…" at bounding box center [462, 167] width 357 height 94
click at [563, 218] on p "$ 0 ,00" at bounding box center [560, 219] width 38 height 17
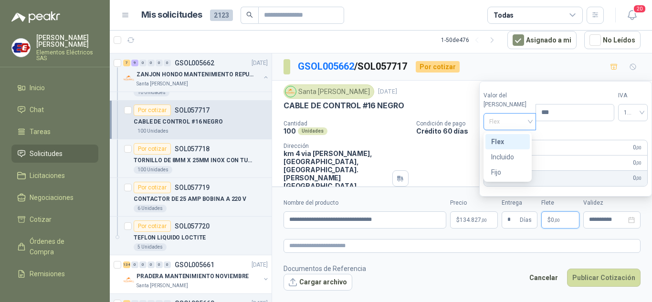
click at [519, 121] on span "Flex" at bounding box center [510, 122] width 42 height 14
drag, startPoint x: 508, startPoint y: 156, endPoint x: 577, endPoint y: 242, distance: 110.0
click at [510, 158] on div "Incluido" at bounding box center [507, 157] width 33 height 11
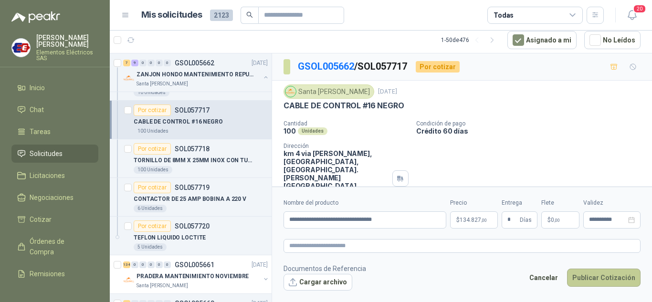
click at [590, 277] on button "Publicar Cotización" at bounding box center [604, 278] width 74 height 18
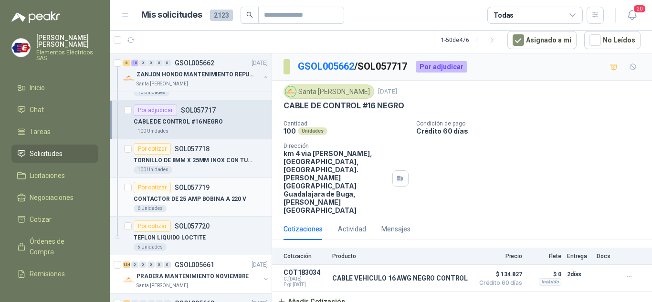
click at [152, 190] on div "Por cotizar" at bounding box center [152, 187] width 37 height 11
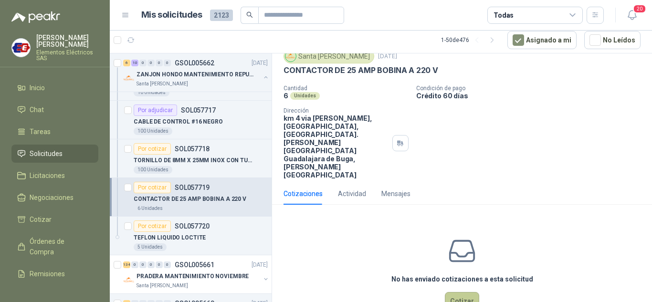
click at [445, 292] on button "Cotizar" at bounding box center [462, 301] width 34 height 18
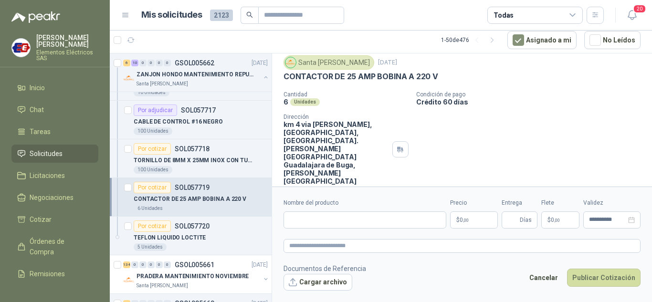
scroll to position [29, 0]
click at [294, 216] on input "Nombre del producto" at bounding box center [365, 219] width 163 height 17
type input "**********"
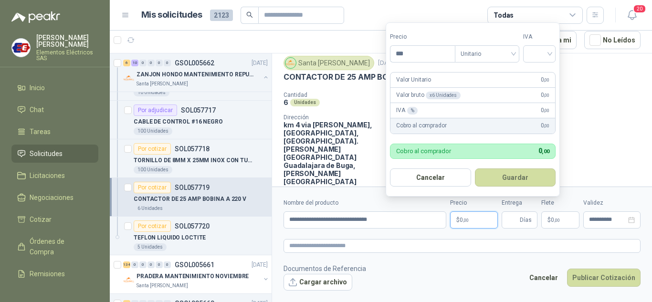
click at [470, 224] on p "$ 0 ,00" at bounding box center [474, 219] width 48 height 17
click at [406, 55] on input "***" at bounding box center [423, 54] width 64 height 16
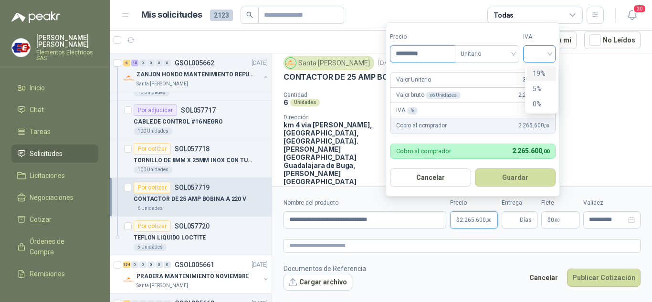
click at [555, 52] on div at bounding box center [539, 53] width 32 height 17
click at [543, 73] on div "19%" at bounding box center [542, 73] width 18 height 11
drag, startPoint x: 404, startPoint y: 53, endPoint x: 465, endPoint y: 39, distance: 62.3
click at [404, 53] on input "*********" at bounding box center [424, 54] width 66 height 16
click at [553, 53] on div "19%" at bounding box center [541, 53] width 33 height 17
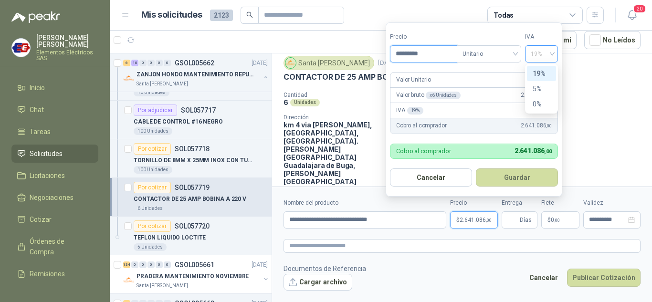
type input "*********"
click at [539, 74] on div "19%" at bounding box center [542, 73] width 18 height 11
click at [527, 222] on span "Días" at bounding box center [526, 220] width 12 height 16
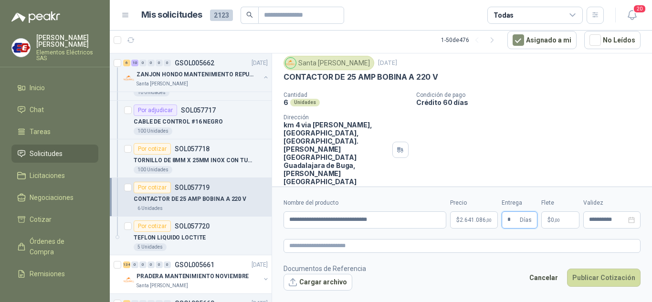
type input "*"
click at [484, 107] on div "Cantidad 6 Unidades Condición de pago Crédito 60 [PERSON_NAME] Dirección km 4 v…" at bounding box center [462, 139] width 357 height 94
click at [551, 219] on span "0 ,00" at bounding box center [555, 220] width 9 height 6
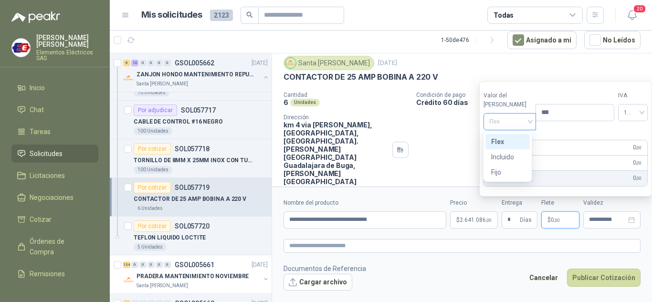
click at [507, 117] on span "Flex" at bounding box center [510, 122] width 42 height 14
click at [507, 156] on div "Incluido" at bounding box center [507, 157] width 33 height 11
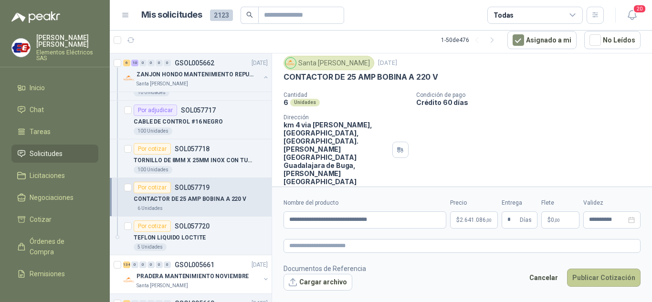
click at [596, 275] on button "Publicar Cotización" at bounding box center [604, 278] width 74 height 18
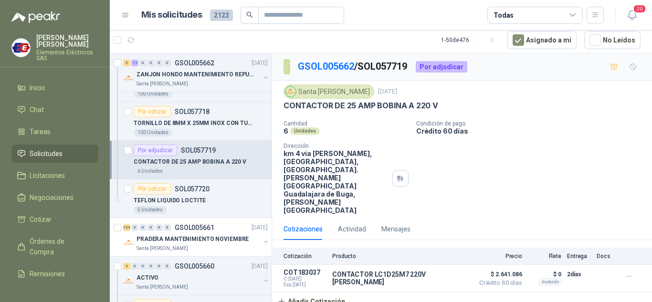
scroll to position [1528, 0]
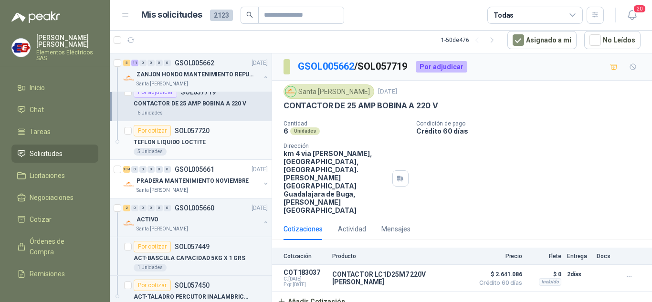
click at [151, 132] on div "Por cotizar" at bounding box center [152, 130] width 37 height 11
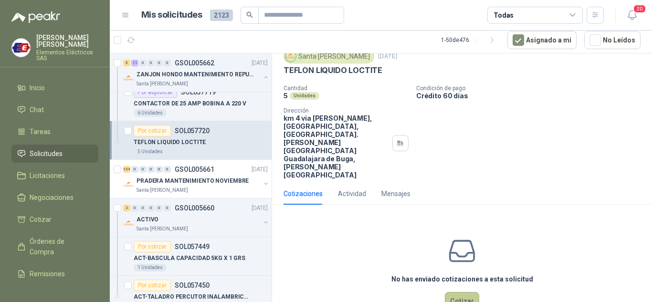
click at [448, 292] on button "Cotizar" at bounding box center [462, 301] width 34 height 18
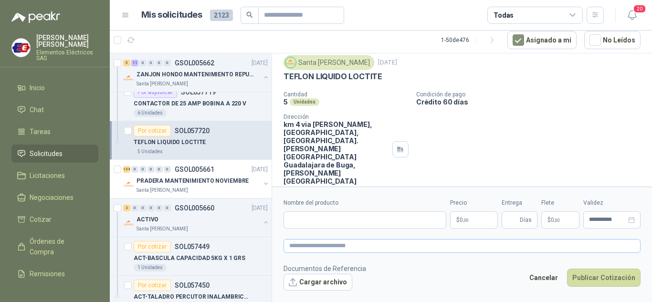
scroll to position [29, 0]
click at [296, 209] on div "Nombre del producto" at bounding box center [365, 214] width 163 height 30
click at [298, 217] on input "Nombre del producto" at bounding box center [365, 219] width 163 height 17
type input "**********"
click at [468, 217] on span "0 ,00" at bounding box center [464, 220] width 9 height 6
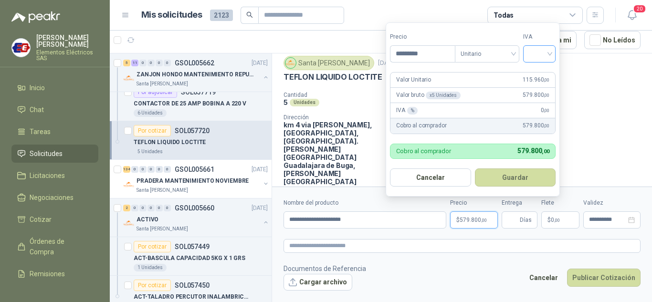
type input "*********"
click at [545, 49] on input "search" at bounding box center [539, 53] width 21 height 14
drag, startPoint x: 533, startPoint y: 73, endPoint x: 511, endPoint y: 193, distance: 122.9
click at [533, 74] on div "19%" at bounding box center [542, 73] width 18 height 11
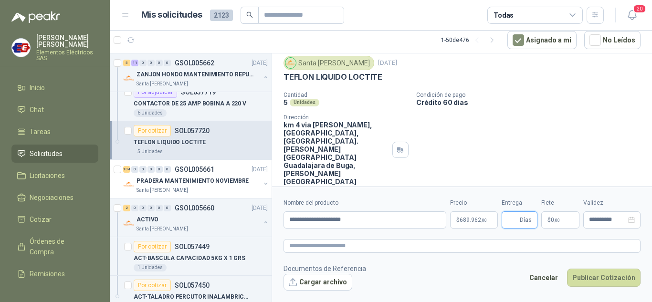
click at [507, 218] on input "Entrega" at bounding box center [512, 220] width 11 height 16
type input "*"
drag, startPoint x: 534, startPoint y: 120, endPoint x: 537, endPoint y: 127, distance: 7.7
click at [537, 127] on div "Cantidad 5 Unidades Condición de pago Crédito 60 [PERSON_NAME] Dirección km 4 v…" at bounding box center [462, 139] width 357 height 94
click at [555, 219] on span ",00" at bounding box center [557, 220] width 6 height 5
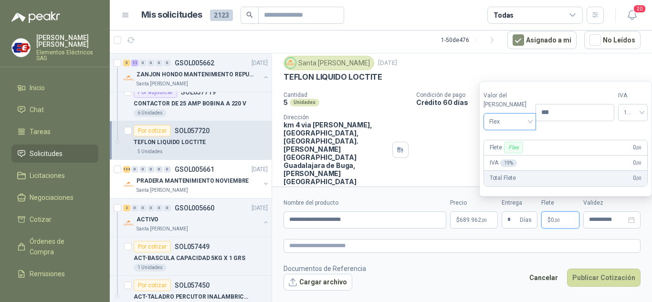
click at [512, 122] on span "Flex" at bounding box center [510, 122] width 42 height 14
click at [508, 155] on div "Incluido" at bounding box center [507, 157] width 33 height 11
click at [597, 275] on button "Publicar Cotización" at bounding box center [604, 278] width 74 height 18
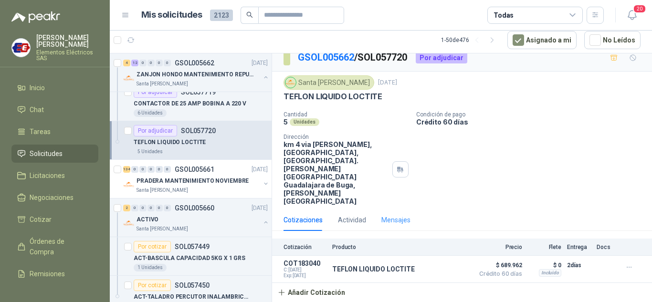
scroll to position [0, 0]
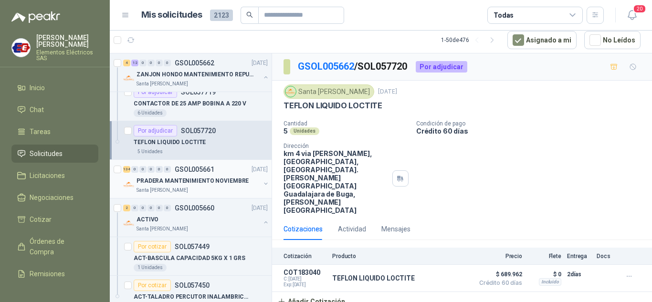
click at [171, 180] on p "PRADERA MANTENIMIENTO NOVIEMBRE" at bounding box center [193, 181] width 112 height 9
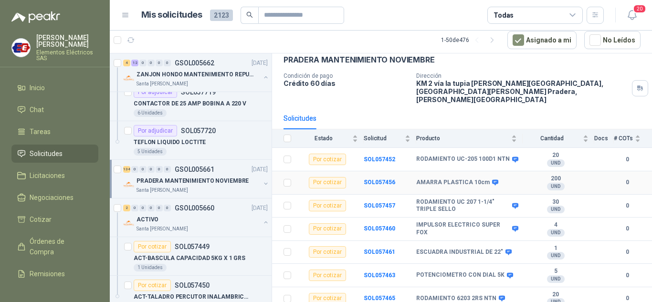
scroll to position [95, 0]
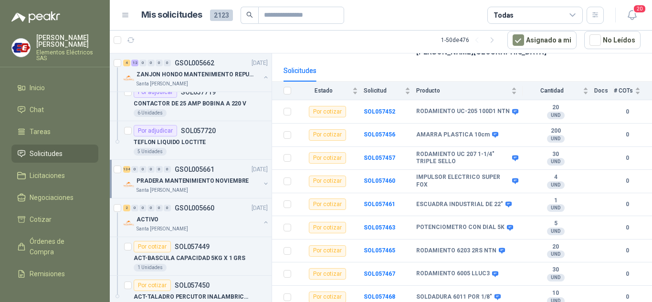
click at [151, 172] on div "134 0 0 0 0 0 GSOL005661 [DATE]" at bounding box center [196, 169] width 147 height 11
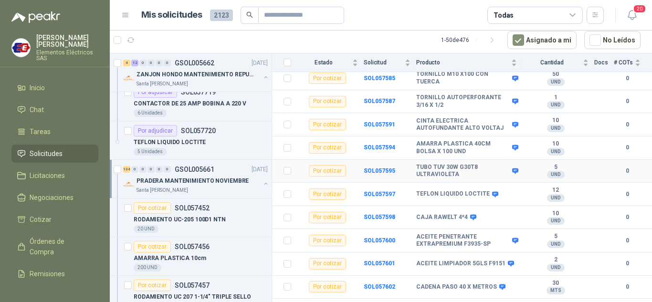
scroll to position [1862, 0]
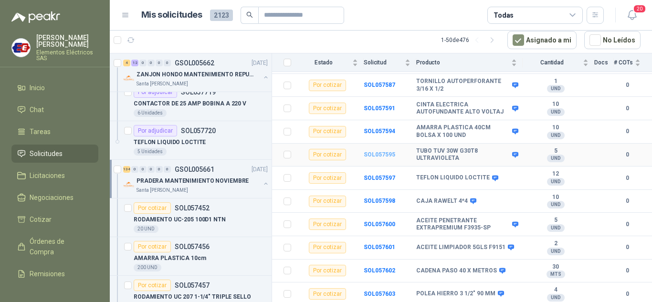
click at [384, 151] on b "SOL057595" at bounding box center [380, 154] width 32 height 7
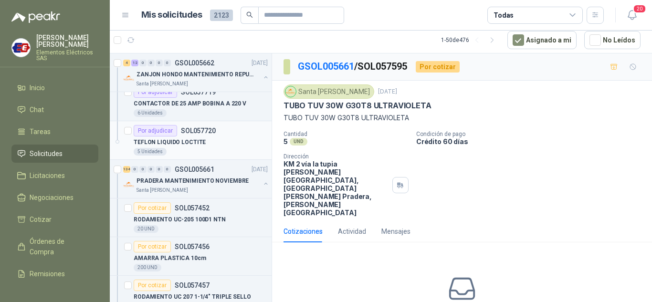
scroll to position [1575, 0]
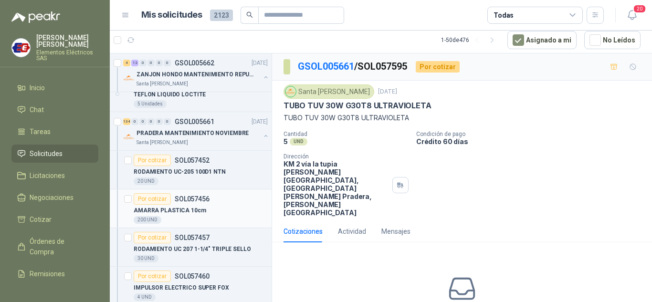
click at [154, 204] on div "Por cotizar" at bounding box center [152, 198] width 37 height 11
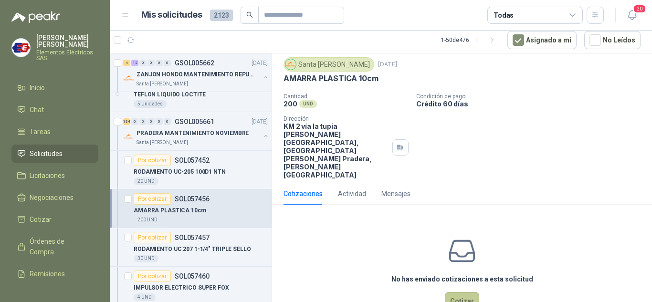
click at [463, 292] on button "Cotizar" at bounding box center [462, 301] width 34 height 18
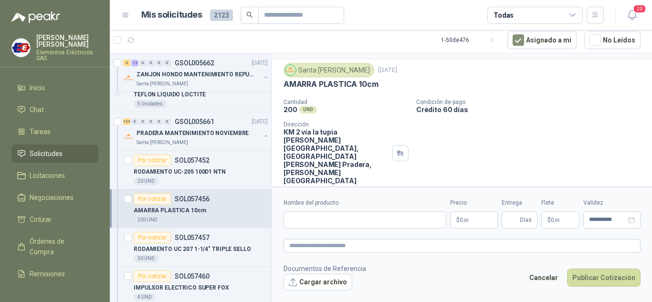
scroll to position [21, 0]
click at [303, 224] on input "Nombre del producto" at bounding box center [365, 219] width 163 height 17
type input "**********"
click at [462, 219] on span "0 ,00" at bounding box center [464, 220] width 9 height 6
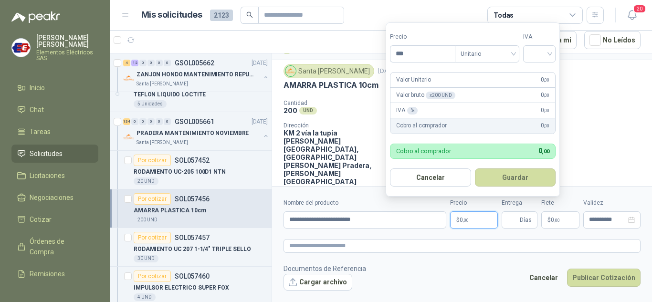
click at [469, 218] on span ",00" at bounding box center [466, 220] width 6 height 5
click at [408, 51] on input "***" at bounding box center [423, 54] width 64 height 16
type input "****"
click at [540, 53] on input "search" at bounding box center [539, 53] width 21 height 14
drag, startPoint x: 536, startPoint y: 73, endPoint x: 525, endPoint y: 105, distance: 33.7
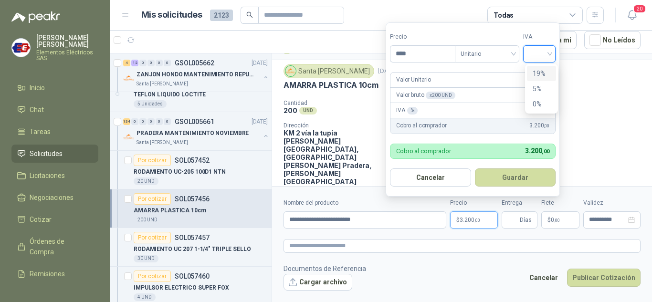
click at [528, 95] on div "19% 5% 0%" at bounding box center [541, 89] width 29 height 46
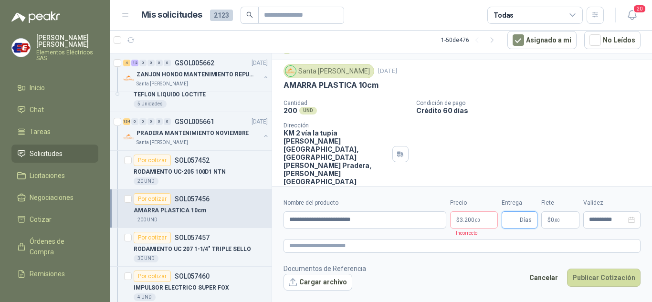
click at [512, 220] on input "Entrega" at bounding box center [512, 220] width 11 height 16
type input "*"
drag, startPoint x: 510, startPoint y: 139, endPoint x: 521, endPoint y: 169, distance: 32.5
click at [511, 148] on div "Cantidad 200 UND  Condición de pago Crédito 60 [PERSON_NAME] Dirección KM 2 ví…" at bounding box center [462, 143] width 357 height 86
click at [560, 218] on span ",00" at bounding box center [557, 220] width 6 height 5
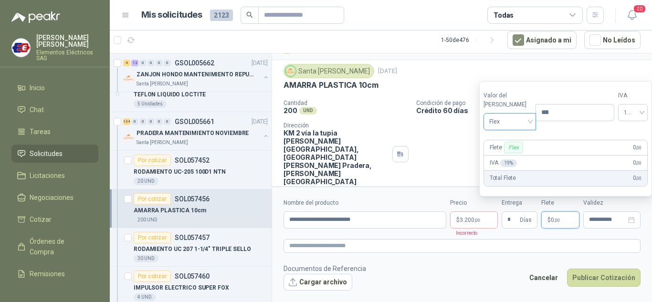
click at [518, 119] on span "Flex" at bounding box center [510, 122] width 42 height 14
click at [507, 154] on div "Incluido" at bounding box center [507, 157] width 33 height 11
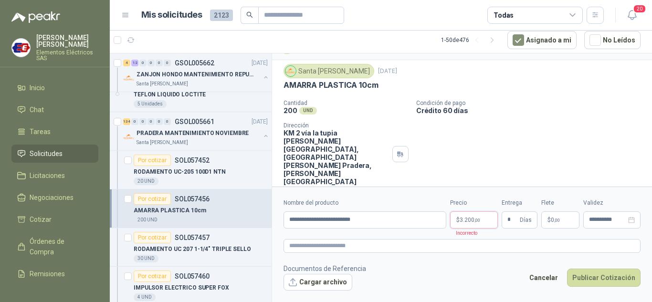
click at [472, 220] on span "3.200 ,00" at bounding box center [470, 220] width 21 height 6
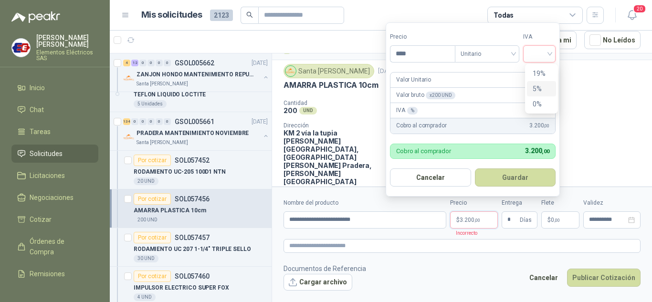
click at [546, 51] on input "search" at bounding box center [539, 53] width 21 height 14
click at [537, 69] on div "19%" at bounding box center [542, 73] width 18 height 11
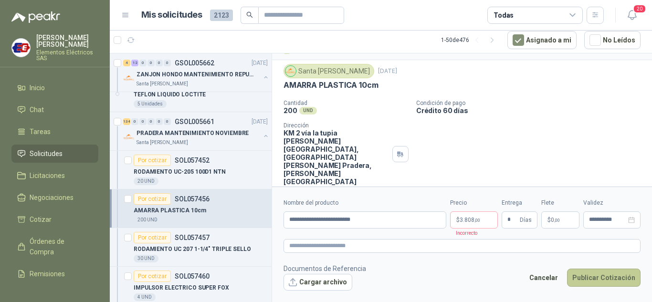
click at [595, 282] on button "Publicar Cotización" at bounding box center [604, 278] width 74 height 18
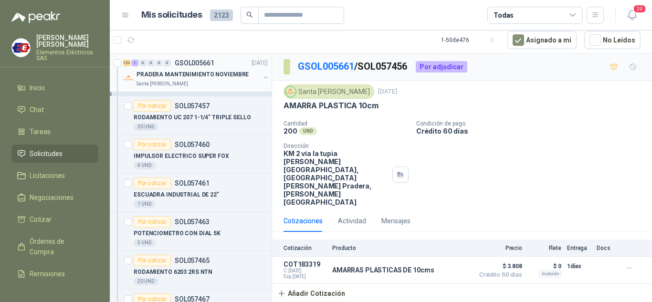
scroll to position [1719, 0]
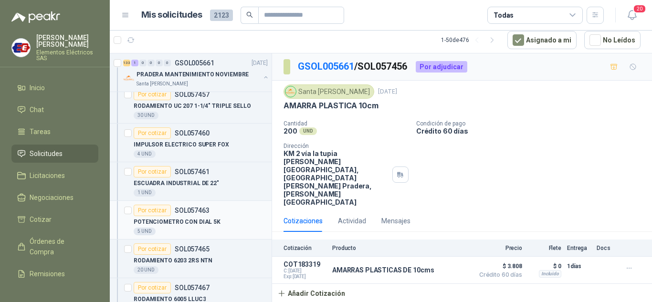
click at [149, 211] on div "Por cotizar" at bounding box center [152, 210] width 37 height 11
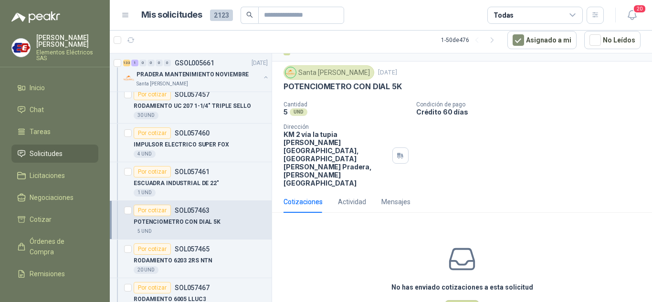
scroll to position [27, 0]
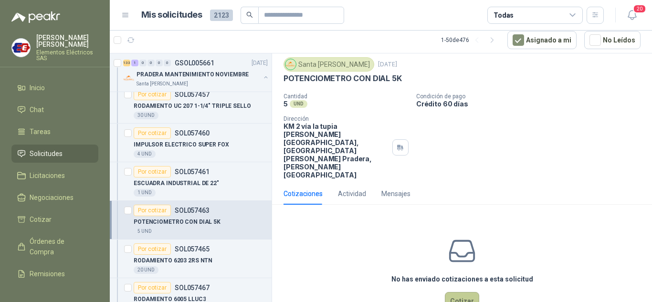
click at [458, 292] on button "Cotizar" at bounding box center [462, 301] width 34 height 18
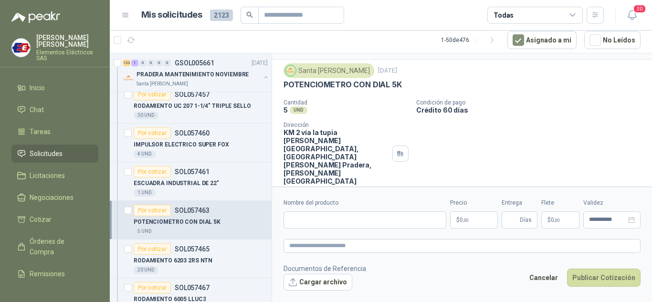
scroll to position [21, 0]
click at [314, 211] on input "Nombre del producto" at bounding box center [365, 219] width 163 height 17
click at [350, 218] on input "**********" at bounding box center [365, 219] width 163 height 17
click at [373, 218] on input "**********" at bounding box center [365, 219] width 163 height 17
type input "**********"
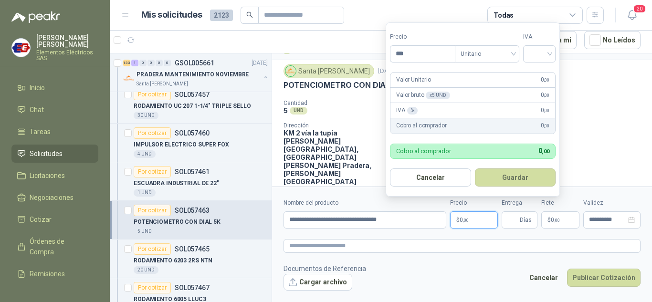
click at [475, 218] on p "$ 0 ,00" at bounding box center [474, 219] width 48 height 17
type input "*********"
click at [545, 54] on input "search" at bounding box center [539, 53] width 21 height 14
drag, startPoint x: 538, startPoint y: 72, endPoint x: 527, endPoint y: 153, distance: 82.4
click at [537, 84] on div "19% 5% 0%" at bounding box center [541, 89] width 29 height 46
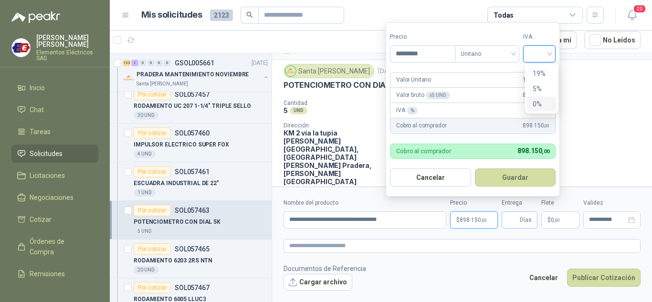
click at [520, 223] on span "Días" at bounding box center [526, 220] width 12 height 16
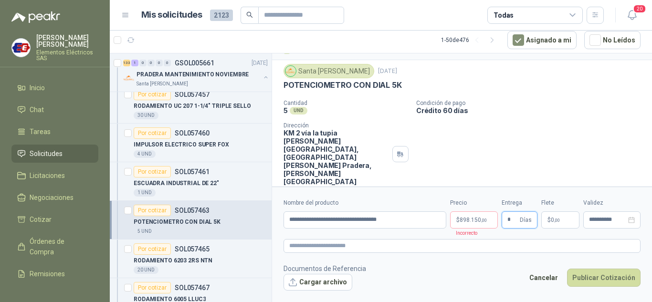
type input "*"
drag, startPoint x: 530, startPoint y: 124, endPoint x: 541, endPoint y: 171, distance: 48.6
click at [532, 132] on div "Cantidad 5 UND  Condición de pago Crédito 60 [PERSON_NAME] Dirección KM 2 vía …" at bounding box center [462, 143] width 357 height 86
click at [551, 221] on span "0 ,00" at bounding box center [555, 220] width 9 height 6
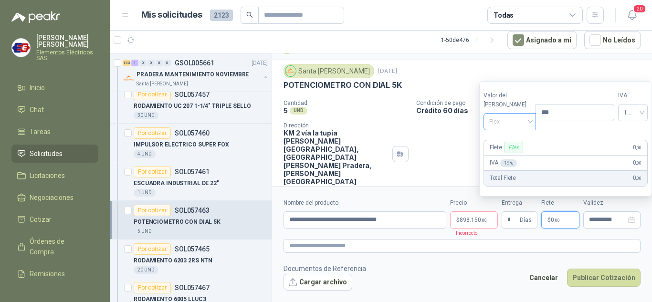
click at [519, 121] on span "Flex" at bounding box center [510, 122] width 42 height 14
click at [514, 155] on div "Incluido" at bounding box center [507, 157] width 33 height 11
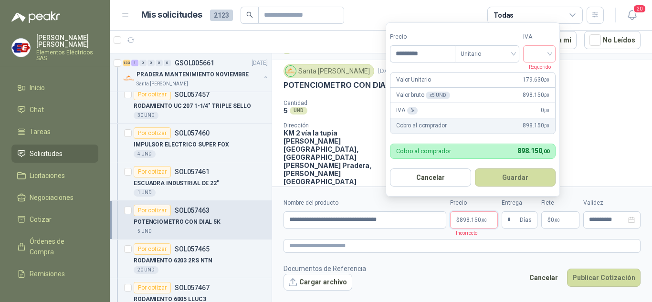
drag, startPoint x: 478, startPoint y: 220, endPoint x: 551, endPoint y: 123, distance: 121.4
click at [478, 220] on span "898.150 ,00" at bounding box center [473, 220] width 27 height 6
click at [550, 53] on input "search" at bounding box center [539, 53] width 21 height 14
drag, startPoint x: 538, startPoint y: 73, endPoint x: 570, endPoint y: 214, distance: 145.2
click at [536, 80] on div "19%" at bounding box center [541, 73] width 29 height 15
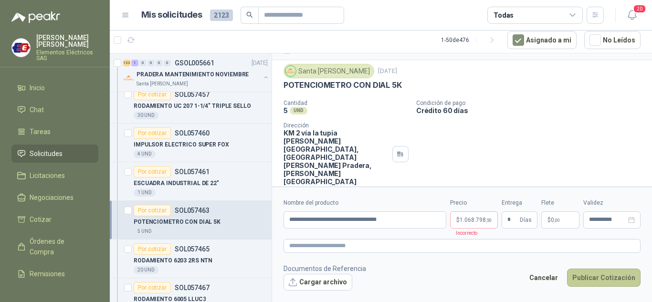
click at [597, 281] on button "Publicar Cotización" at bounding box center [604, 278] width 74 height 18
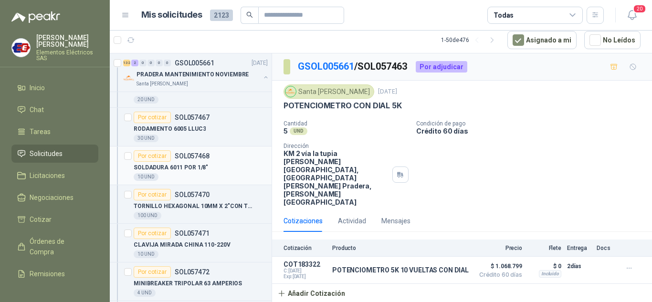
scroll to position [1910, 0]
